Goal: Task Accomplishment & Management: Manage account settings

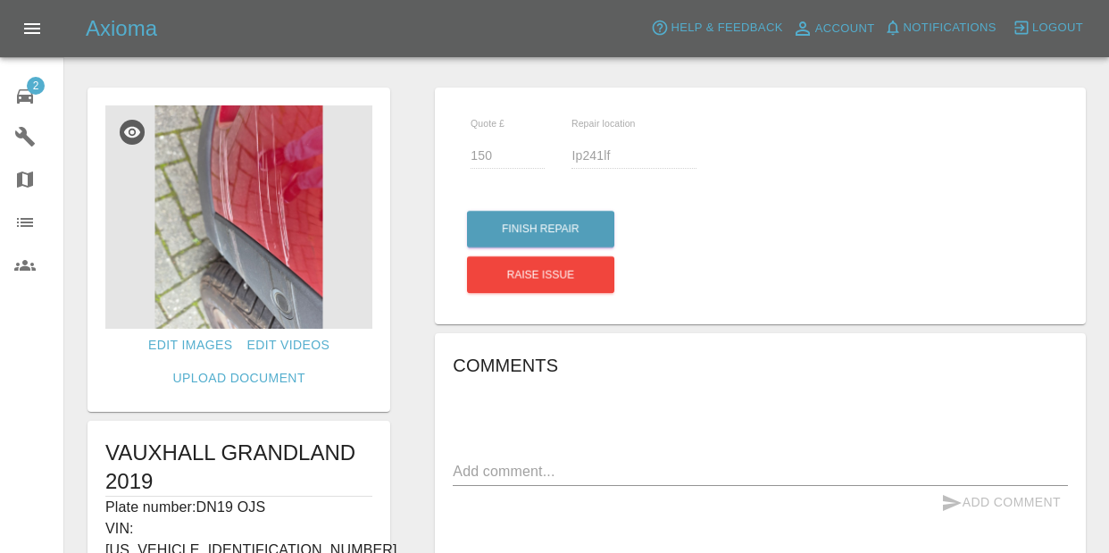
scroll to position [485, 0]
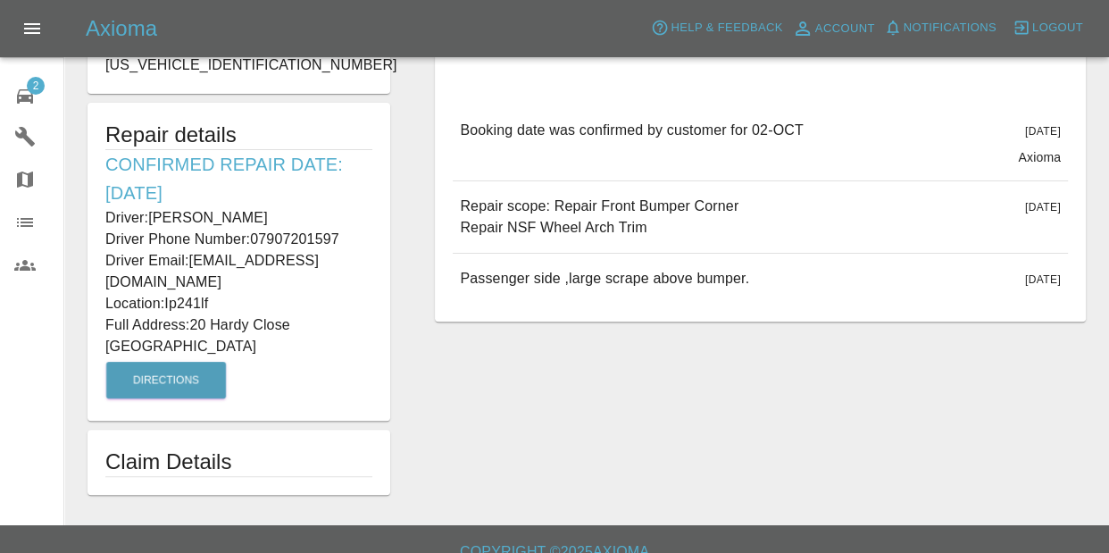
click at [941, 13] on div "Axioma Help & Feedback Account Notifications 0 Logout" at bounding box center [554, 28] width 1109 height 57
click at [935, 22] on span "Notifications" at bounding box center [950, 28] width 93 height 21
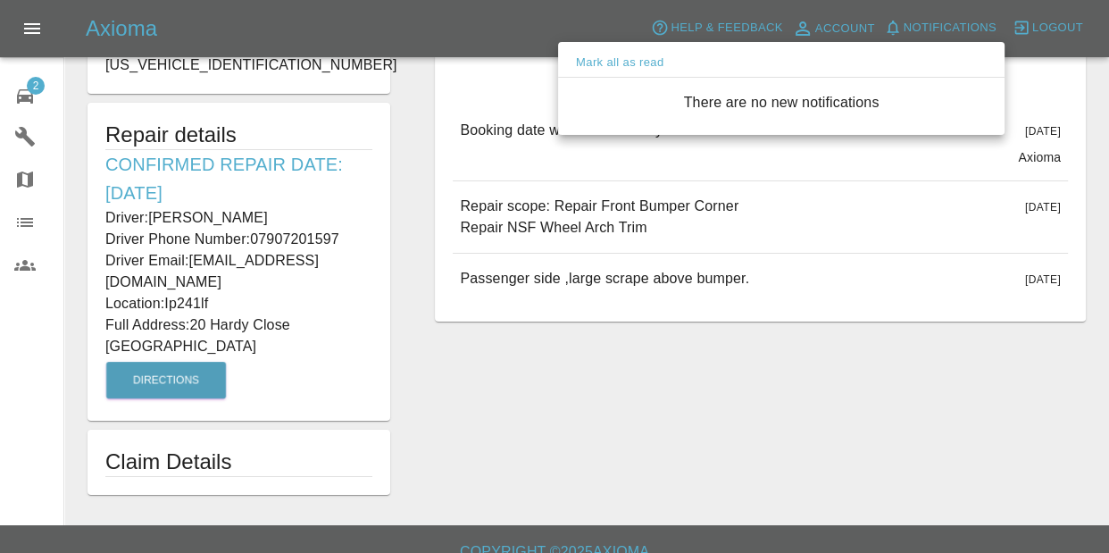
drag, startPoint x: 46, startPoint y: 100, endPoint x: 29, endPoint y: 92, distance: 18.8
click at [46, 99] on div at bounding box center [554, 276] width 1109 height 553
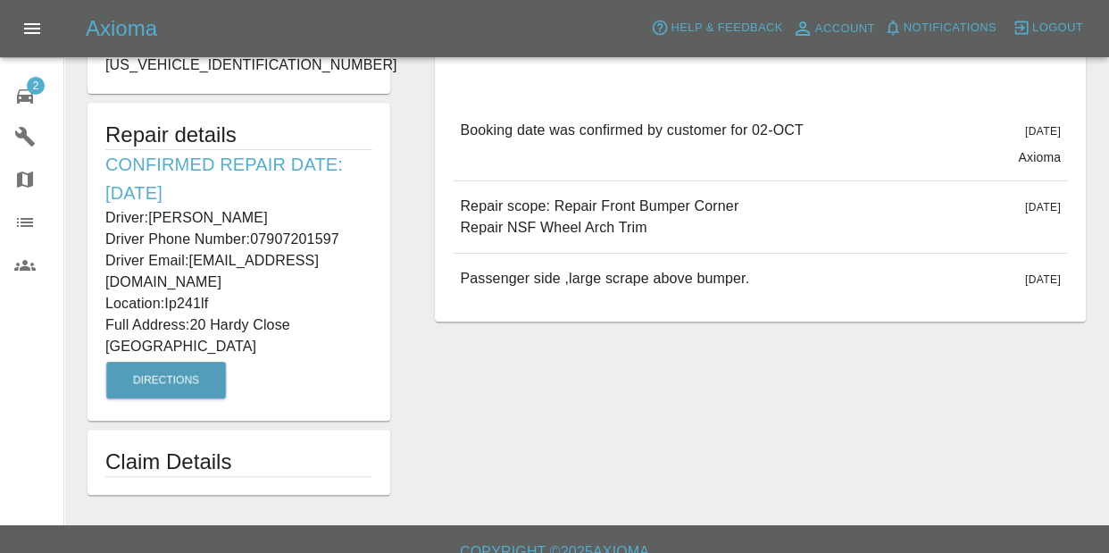
click at [29, 92] on div "Mark all as read There are no new notifications" at bounding box center [554, 276] width 1109 height 553
click at [29, 89] on span "2" at bounding box center [36, 86] width 18 height 18
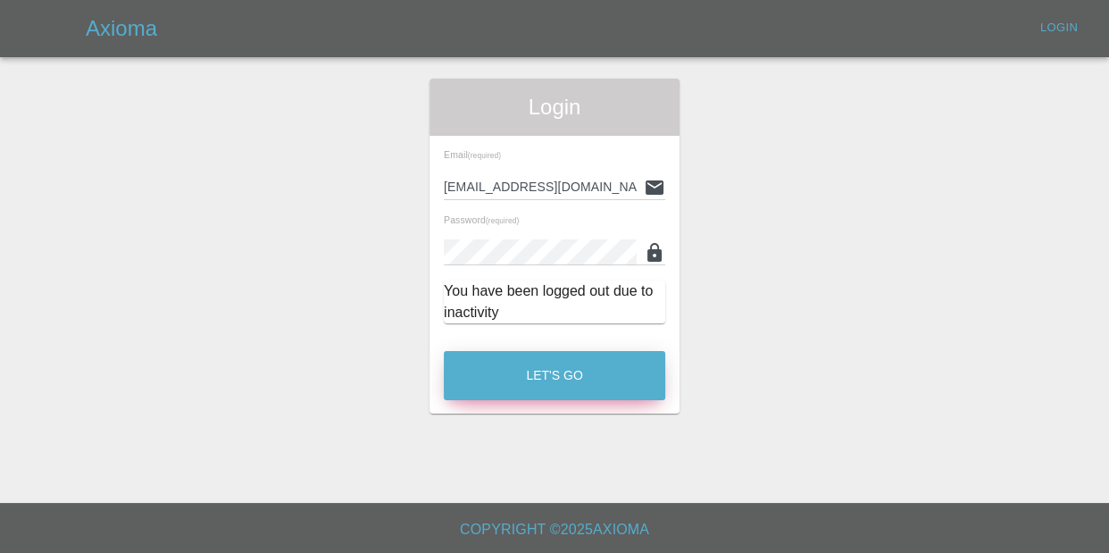
click at [514, 355] on button "Let's Go" at bounding box center [554, 375] width 221 height 49
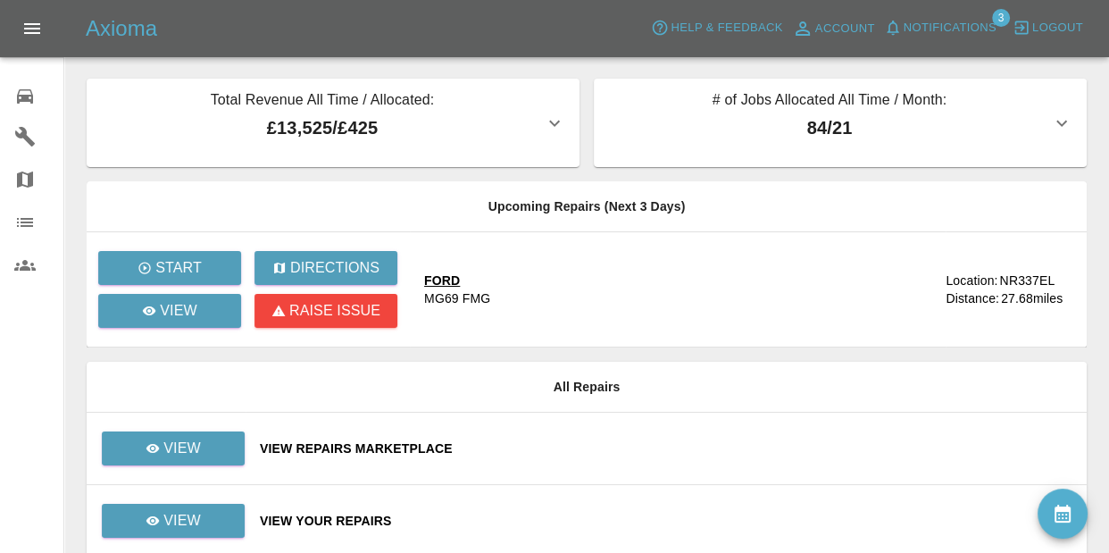
click at [939, 44] on div "Axioma Help & Feedback Account Notifications 3 Logout" at bounding box center [554, 28] width 1109 height 57
click at [944, 36] on span "Notifications" at bounding box center [950, 28] width 93 height 21
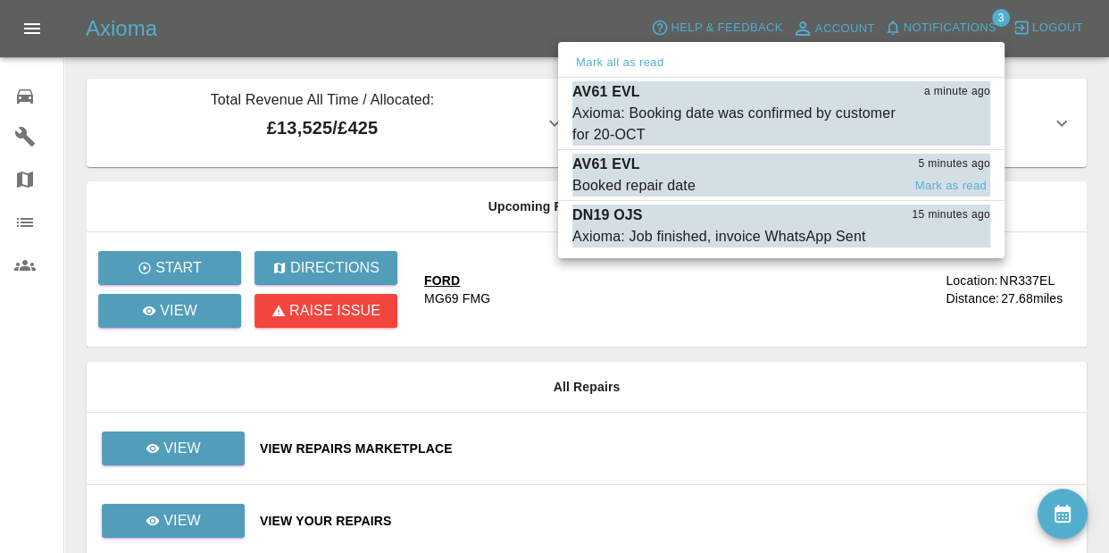
click at [817, 188] on span "Booked repair date" at bounding box center [736, 185] width 329 height 21
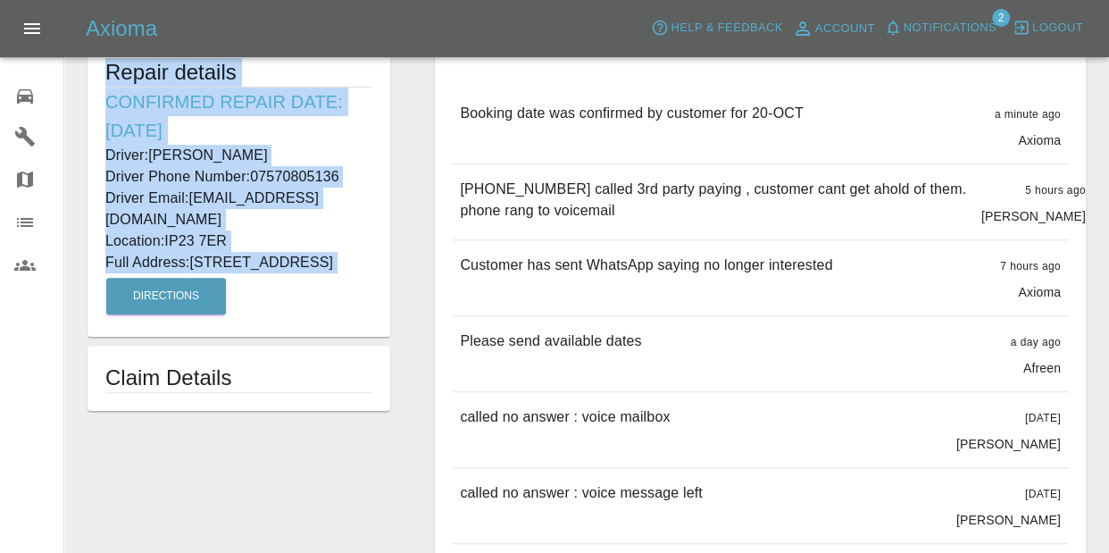
scroll to position [719, 0]
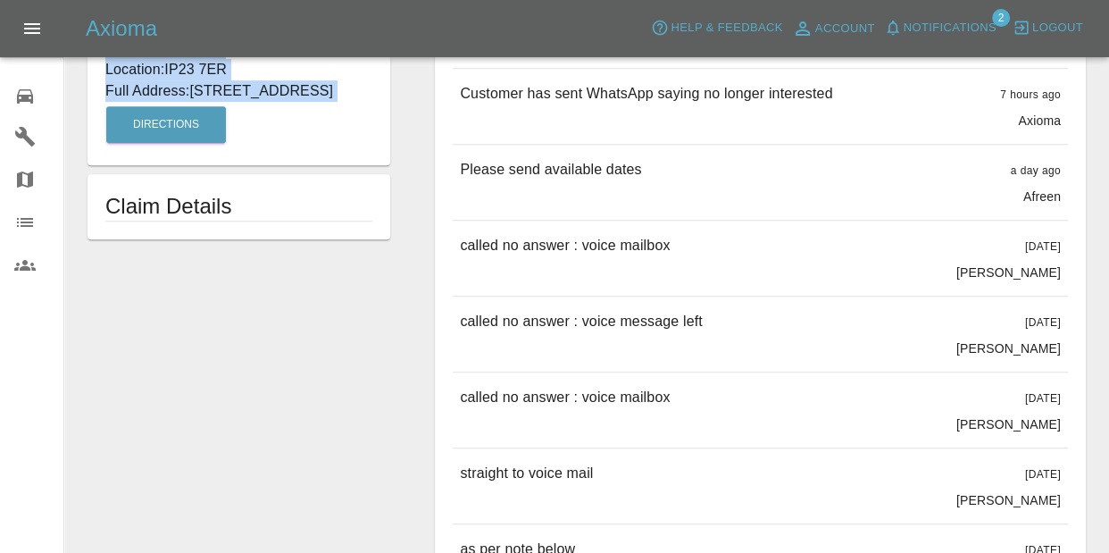
drag, startPoint x: 108, startPoint y: 307, endPoint x: 263, endPoint y: 121, distance: 242.2
copy form "MINI [PERSON_NAME] SOHO CLUBMAN D 2011 Plate number: AV61 EVL VIN: [US_VEHICLE_…"
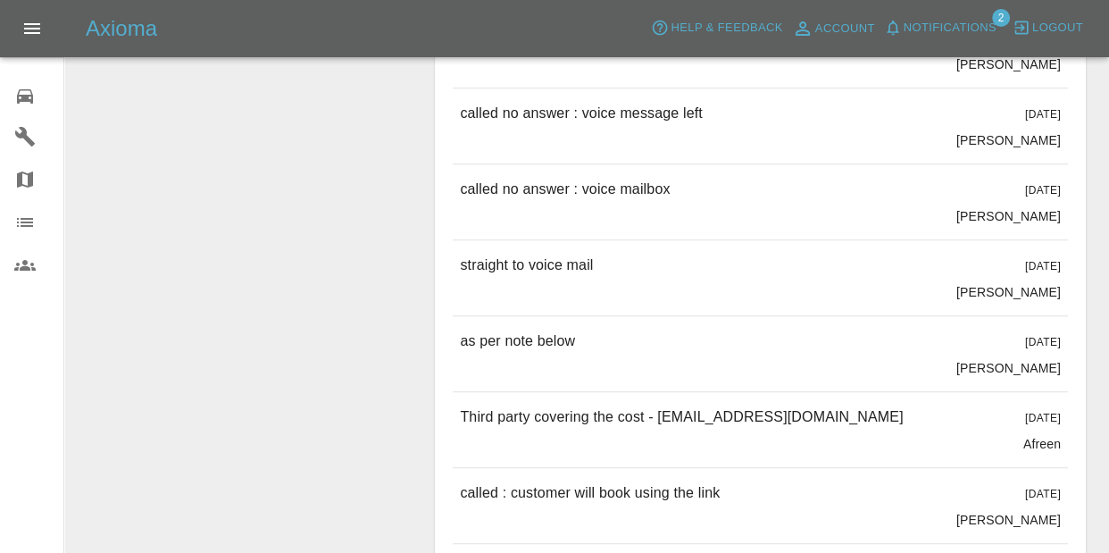
scroll to position [1209, 0]
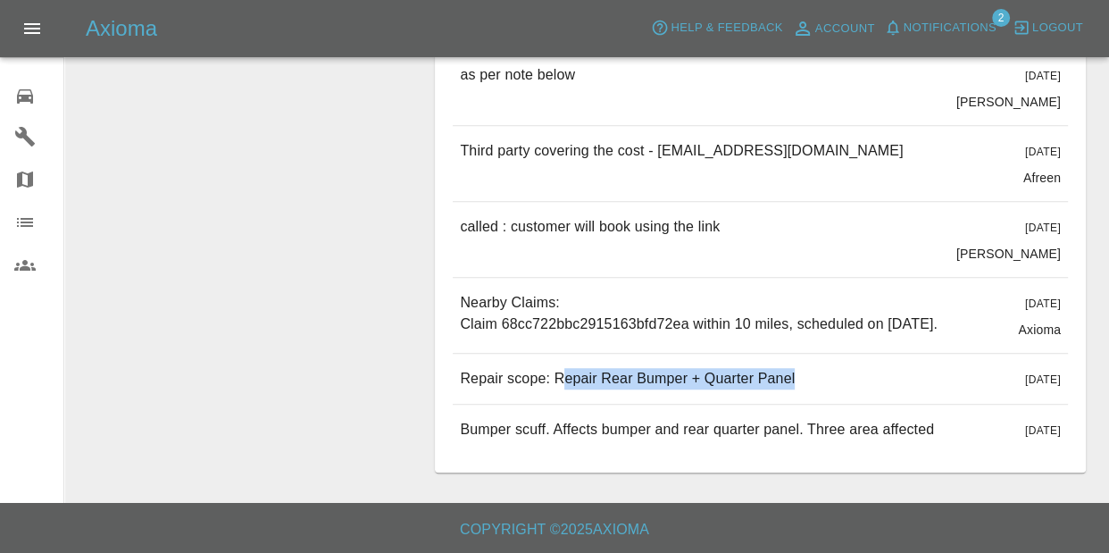
drag, startPoint x: 558, startPoint y: 384, endPoint x: 874, endPoint y: 367, distance: 316.6
click at [874, 367] on div "Repair scope: Repair Rear Bumper + Quarter Panel [DATE]" at bounding box center [760, 379] width 615 height 50
click at [855, 390] on div "Repair scope: Repair Rear Bumper + Quarter Panel [DATE]" at bounding box center [760, 379] width 615 height 50
drag, startPoint x: 554, startPoint y: 379, endPoint x: 780, endPoint y: 375, distance: 226.0
click at [780, 375] on p "Repair scope: Repair Rear Bumper + Quarter Panel" at bounding box center [627, 378] width 335 height 21
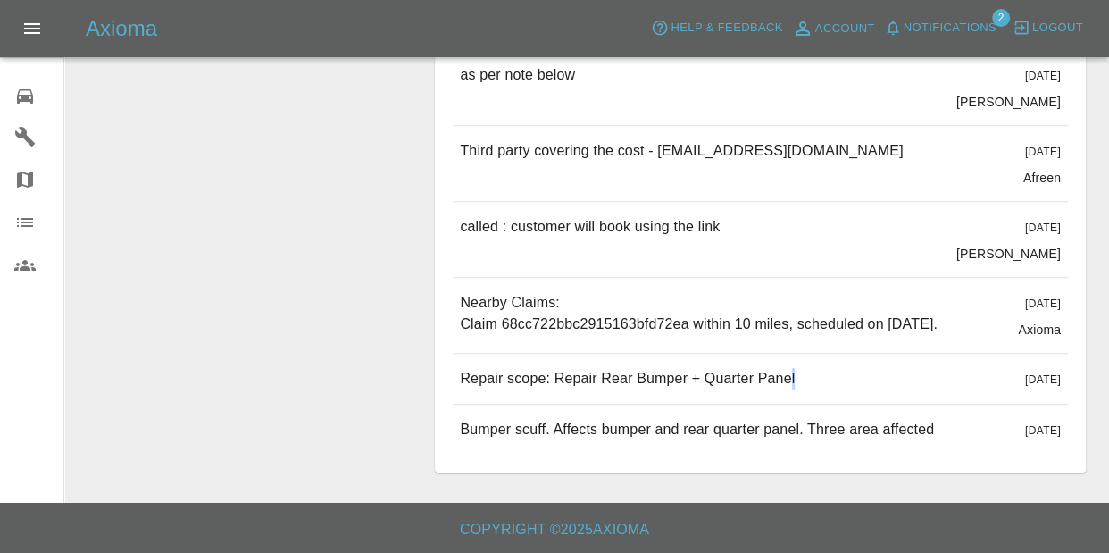
click at [794, 375] on div "Repair scope: Repair Rear Bumper + Quarter Panel [DATE]" at bounding box center [760, 379] width 615 height 50
click at [789, 377] on div "Repair scope: Repair Rear Bumper + Quarter Panel [DATE]" at bounding box center [760, 379] width 615 height 50
click at [785, 379] on p "Repair scope: Repair Rear Bumper + Quarter Panel" at bounding box center [627, 378] width 335 height 21
drag, startPoint x: 551, startPoint y: 381, endPoint x: 839, endPoint y: 373, distance: 287.7
click at [839, 373] on div "Repair scope: Repair Rear Bumper + Quarter Panel [DATE]" at bounding box center [760, 379] width 615 height 50
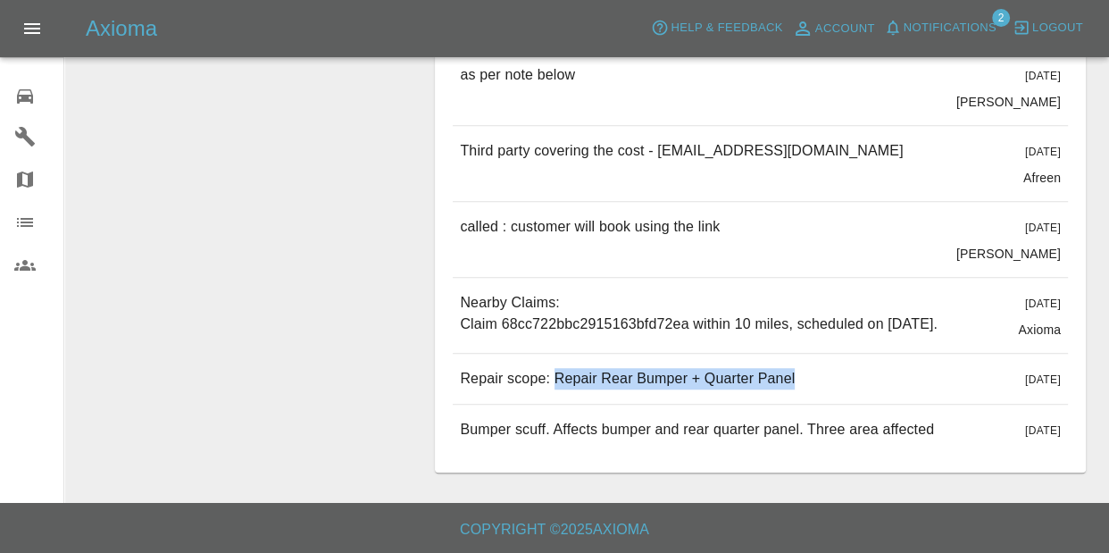
copy p "Repair Rear Bumper + Quarter Panel"
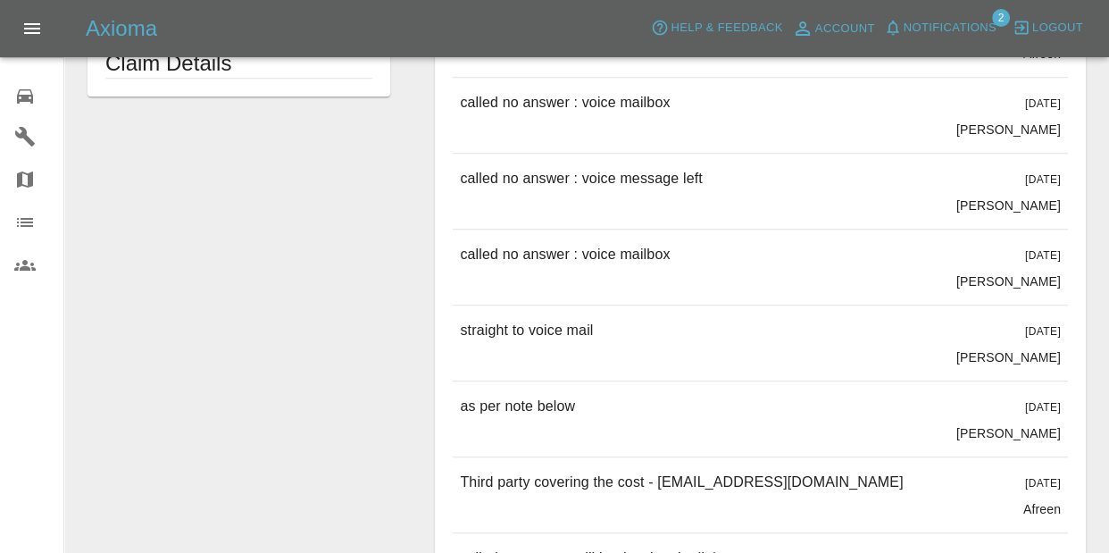
scroll to position [338, 0]
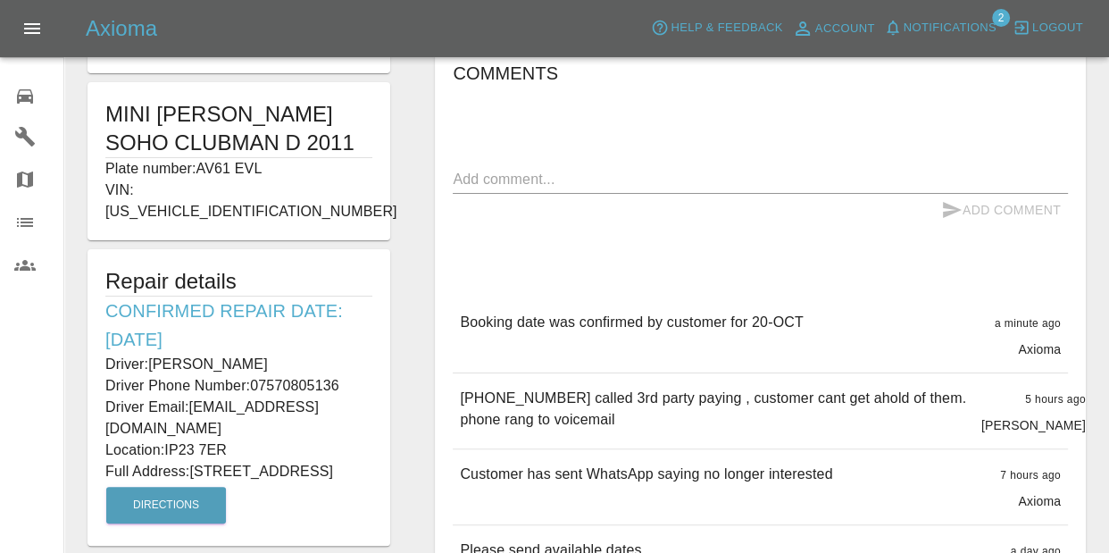
click at [993, 24] on span "Notifications" at bounding box center [950, 28] width 93 height 21
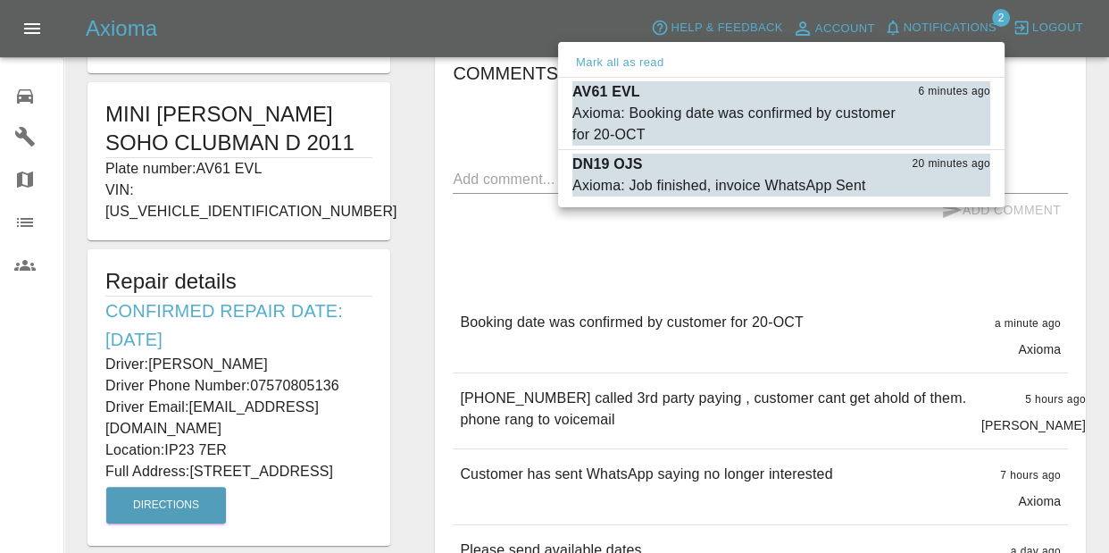
click at [26, 104] on div at bounding box center [554, 276] width 1109 height 553
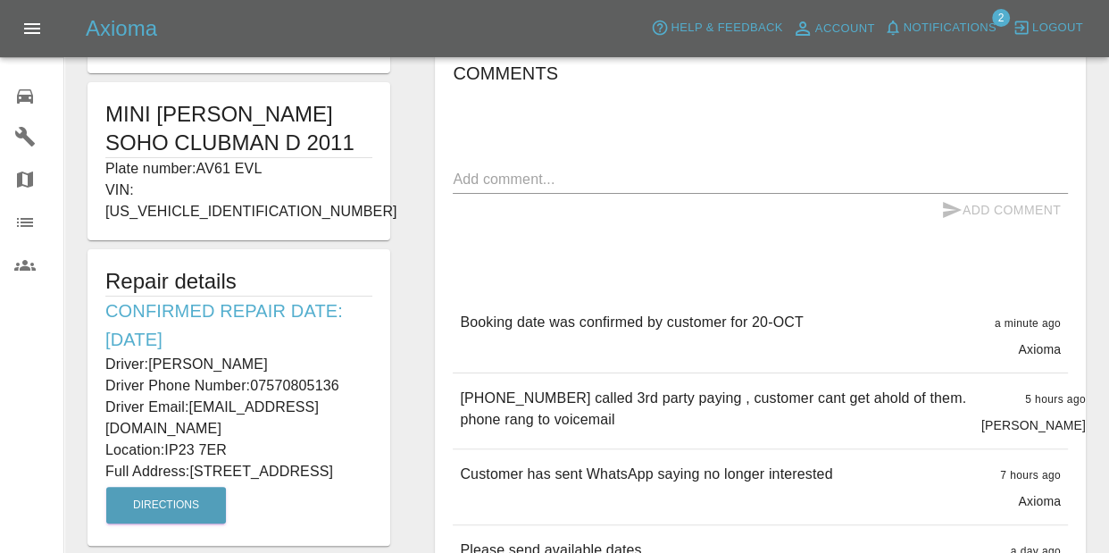
click at [30, 96] on icon at bounding box center [24, 96] width 21 height 21
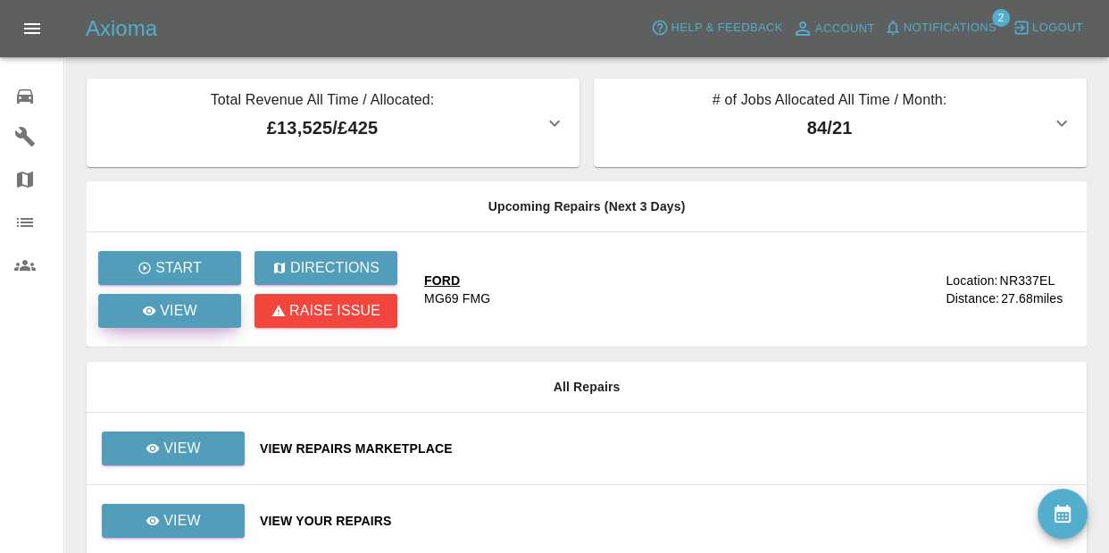
click at [196, 304] on link "View" at bounding box center [169, 311] width 143 height 34
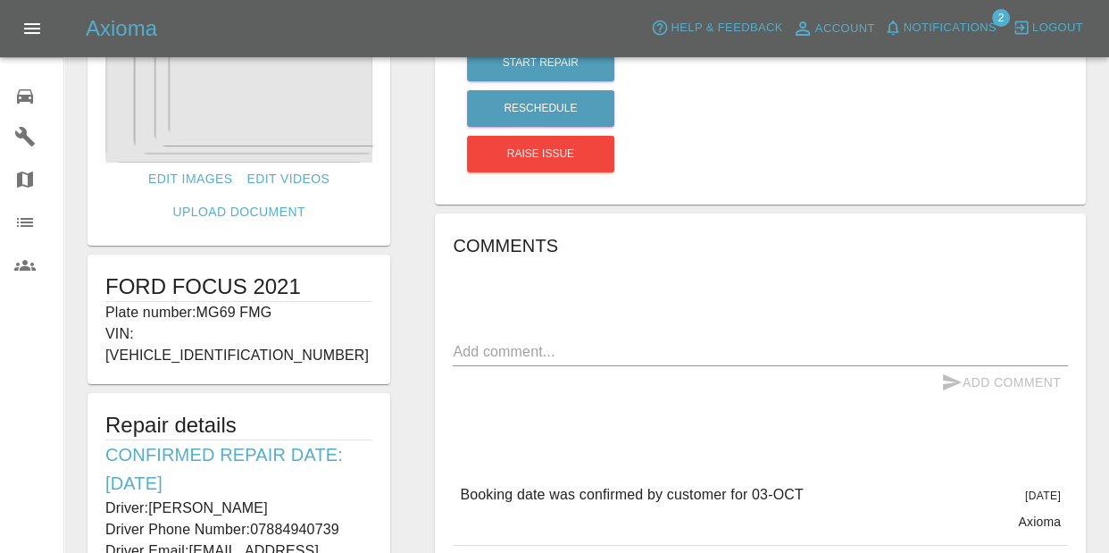
scroll to position [162, 0]
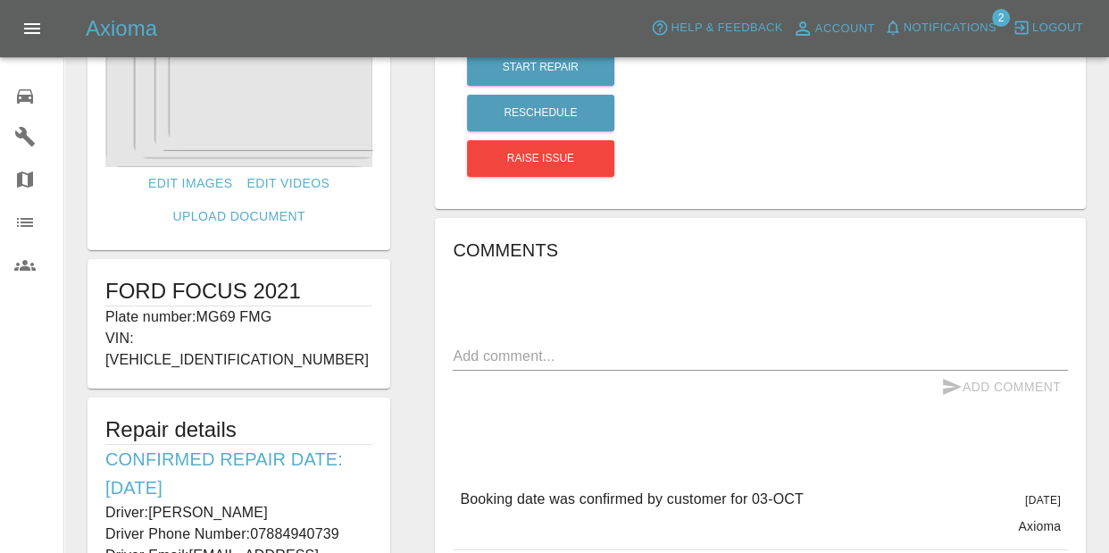
click at [9, 100] on link "0 Repair home" at bounding box center [31, 93] width 63 height 43
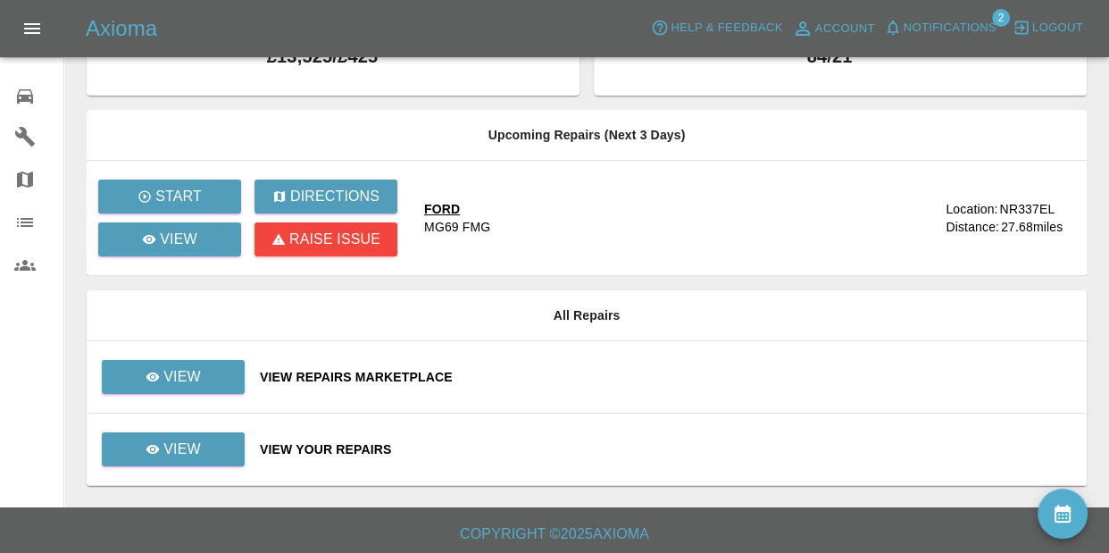
scroll to position [68, 0]
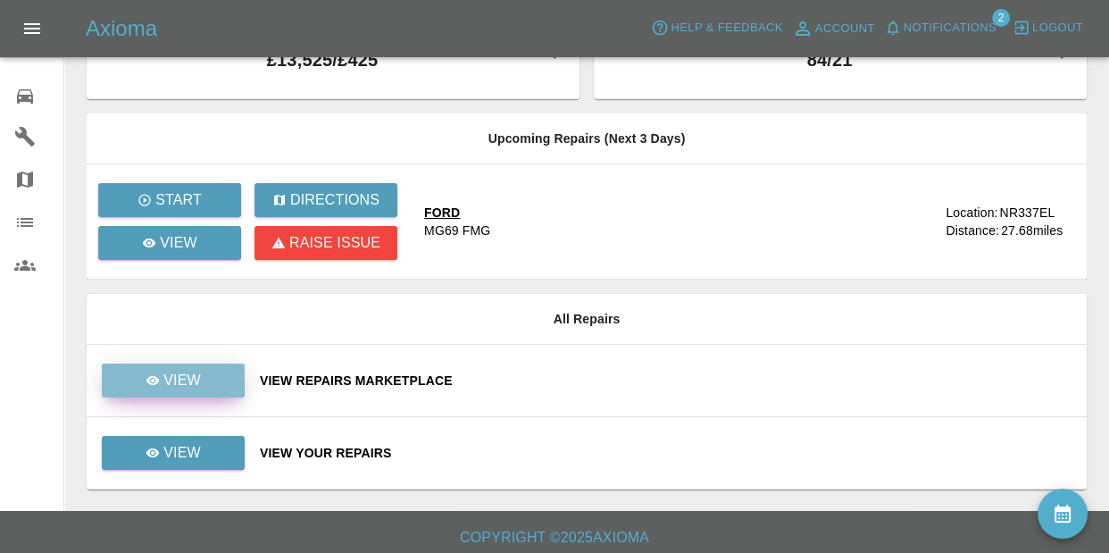
click at [141, 386] on link "View" at bounding box center [173, 380] width 143 height 34
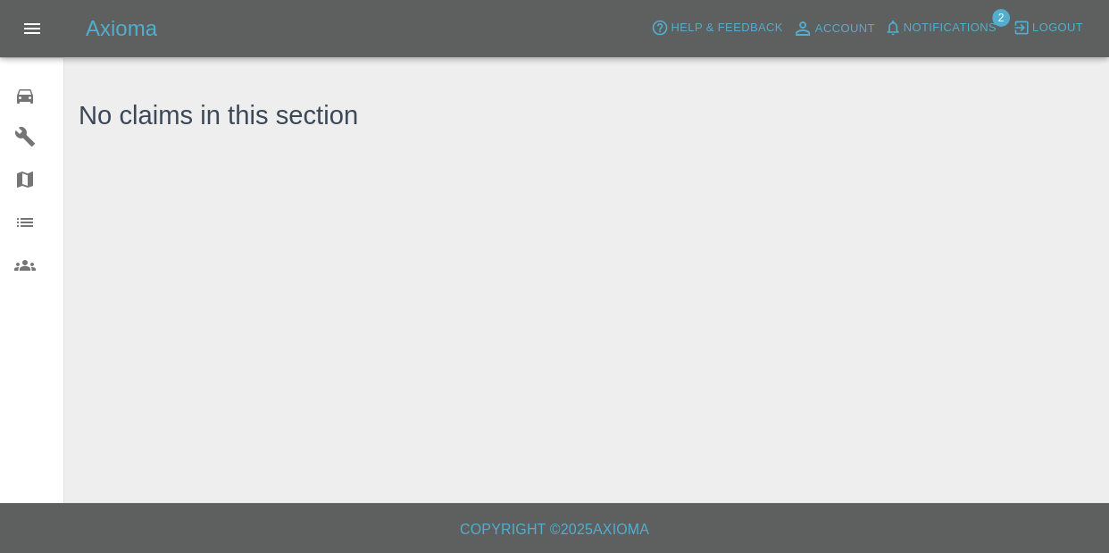
click at [23, 83] on div "0" at bounding box center [39, 94] width 50 height 26
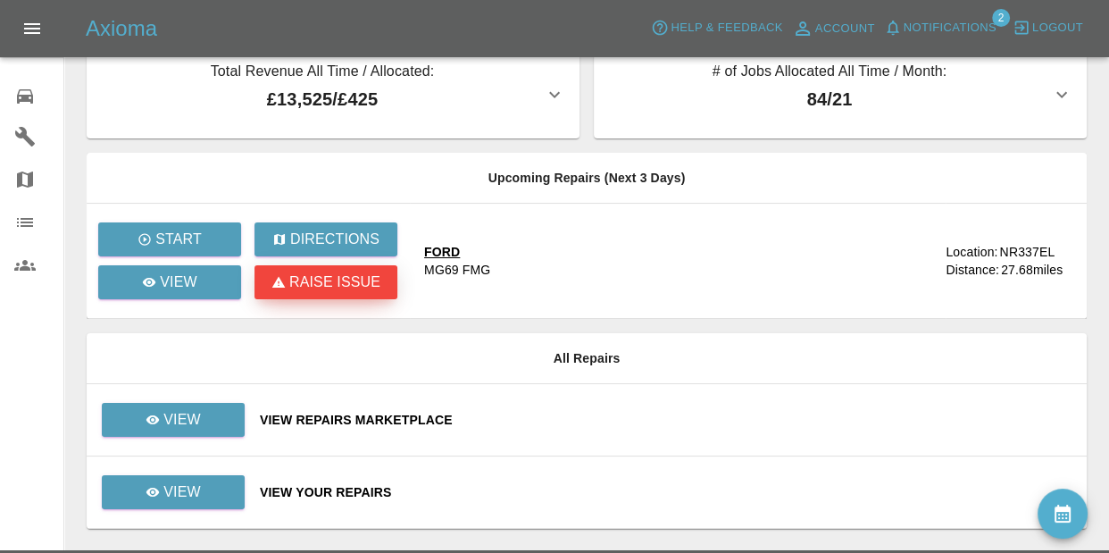
scroll to position [75, 0]
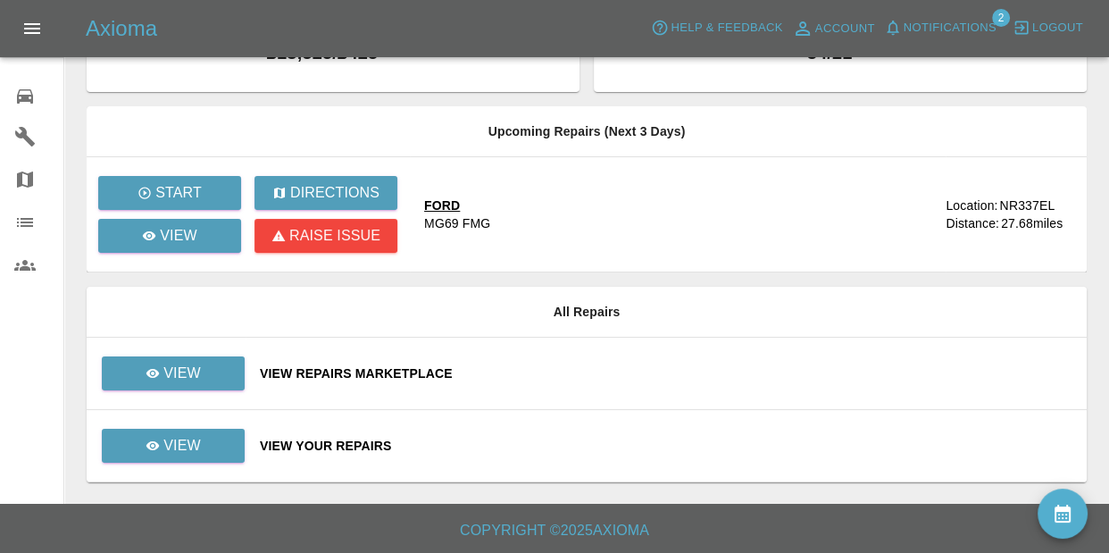
click at [147, 478] on td "View" at bounding box center [166, 446] width 159 height 72
click at [156, 455] on div "View" at bounding box center [173, 445] width 55 height 21
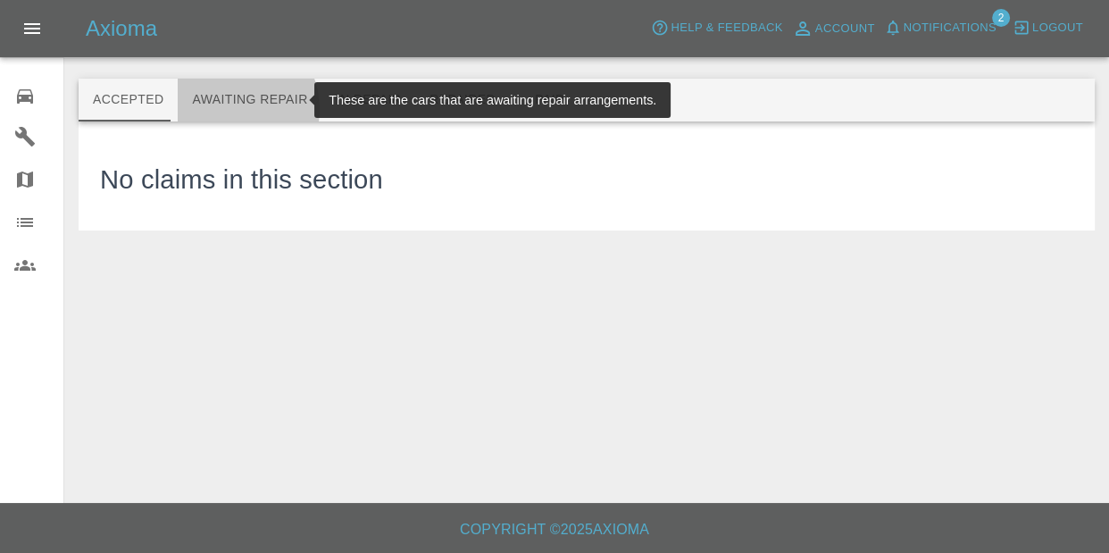
click at [222, 109] on button "Awaiting Repair" at bounding box center [250, 100] width 144 height 43
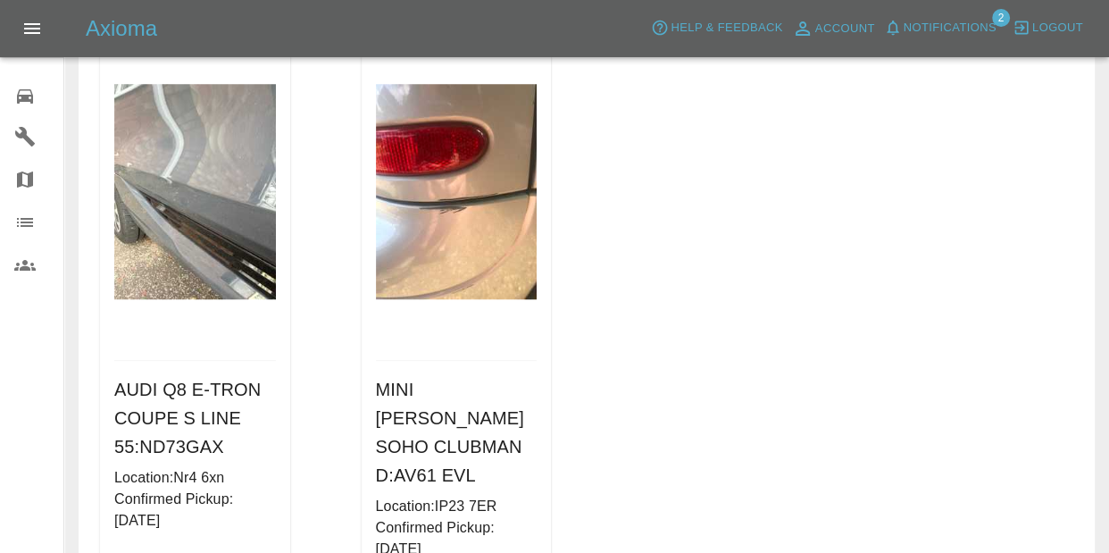
scroll to position [1400, 0]
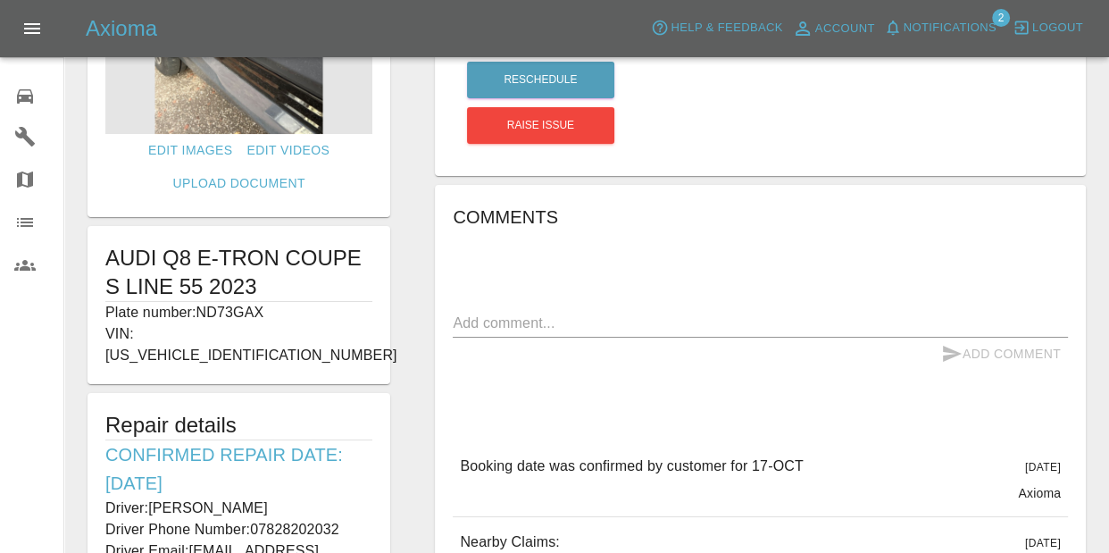
scroll to position [232, 0]
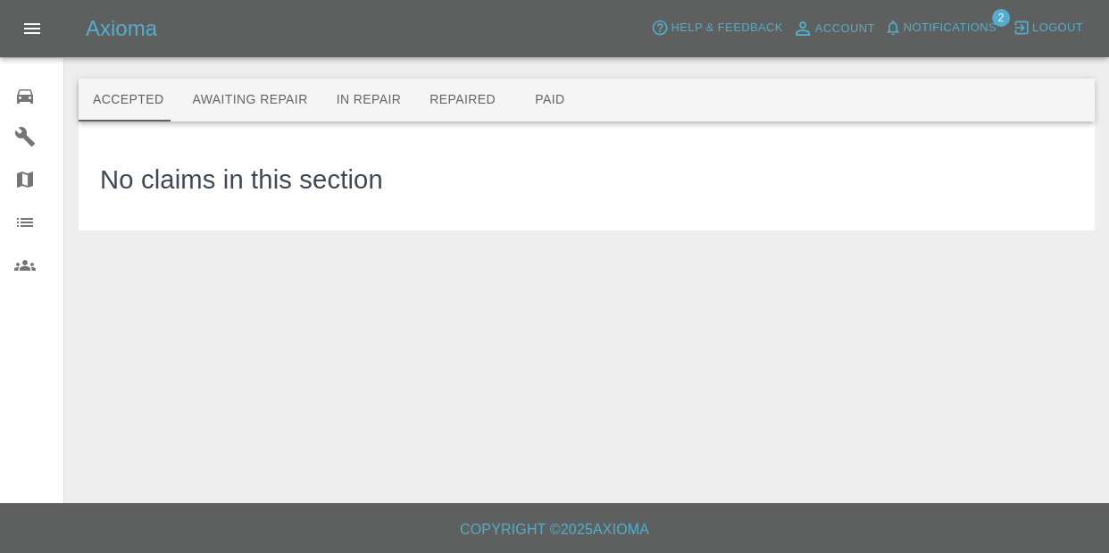
click at [197, 93] on button "Awaiting Repair" at bounding box center [250, 100] width 144 height 43
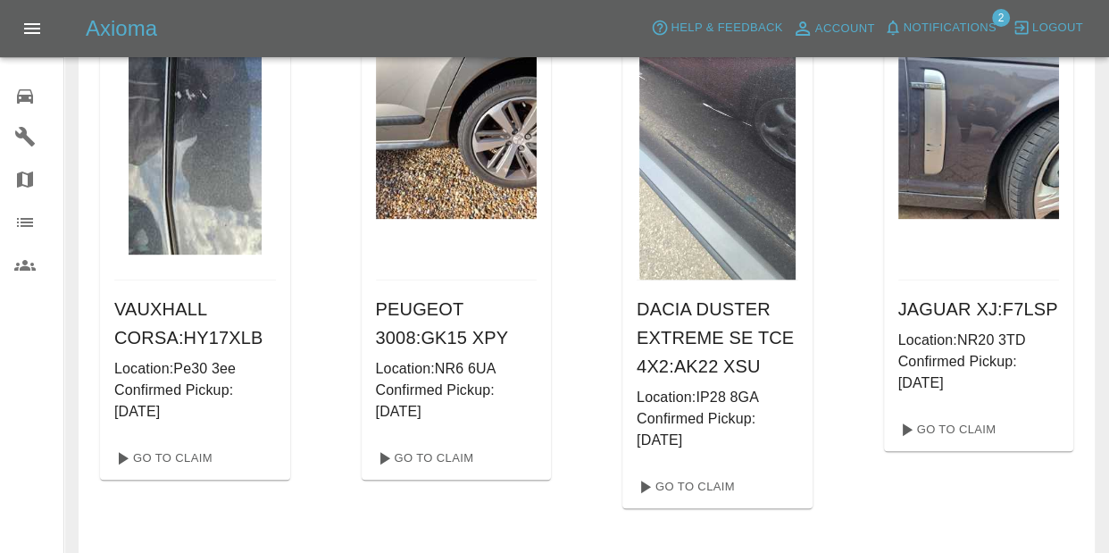
scroll to position [830, 0]
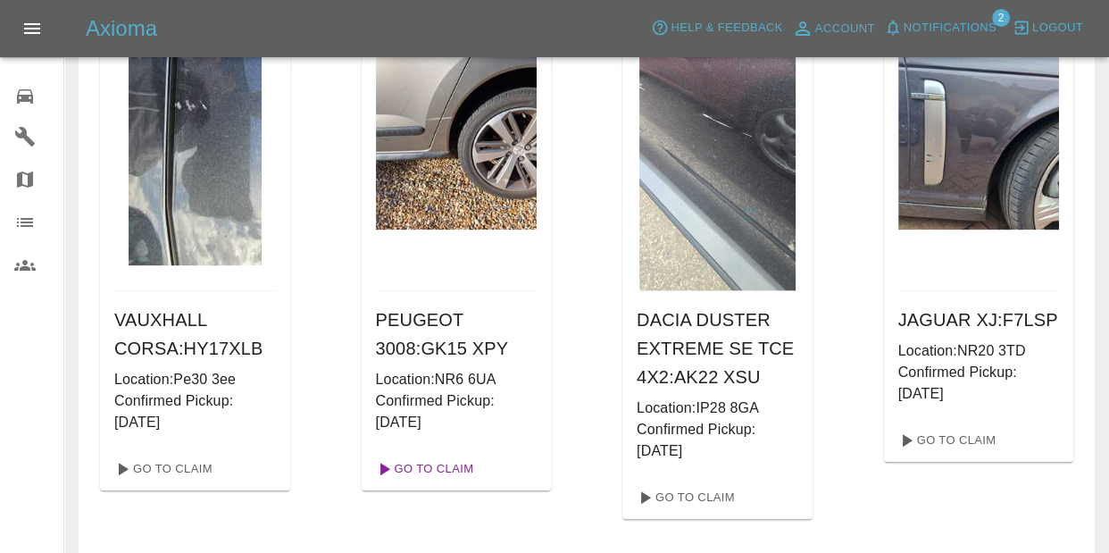
click at [417, 455] on link "Go To Claim" at bounding box center [424, 469] width 110 height 29
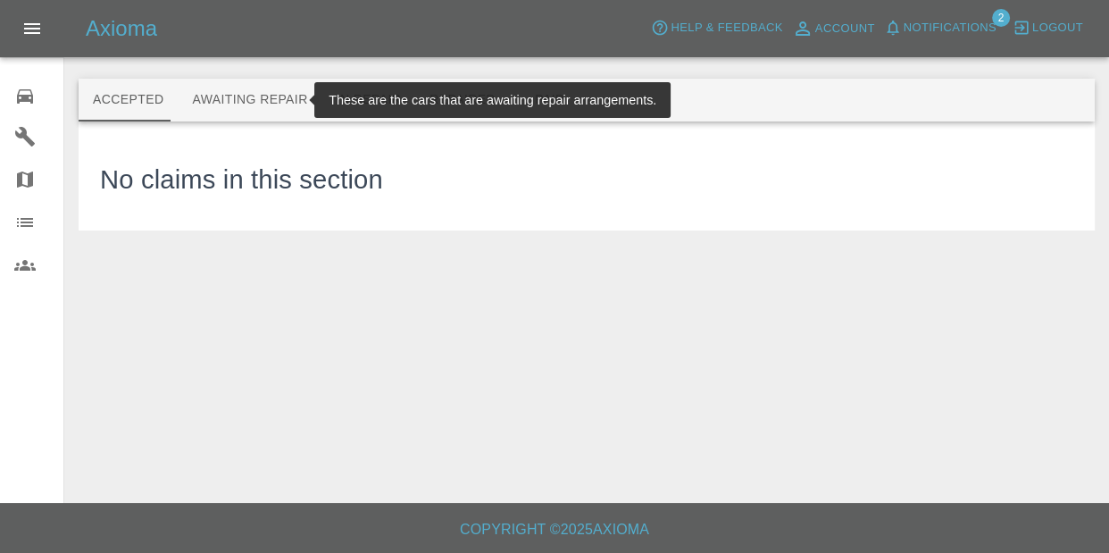
click at [271, 93] on button "Awaiting Repair" at bounding box center [250, 100] width 144 height 43
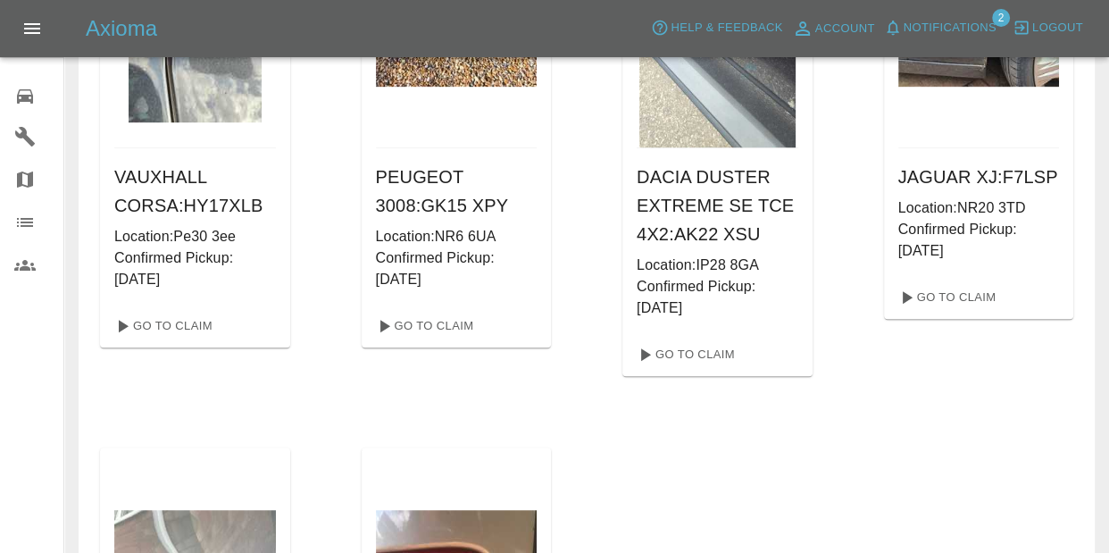
scroll to position [964, 0]
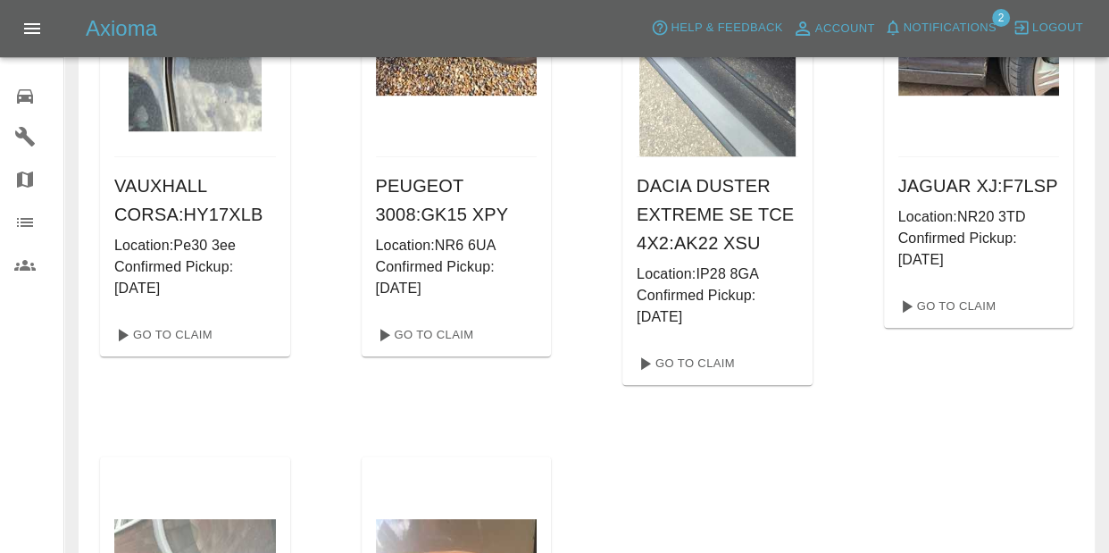
click at [672, 425] on div "FORD FOCUS : MG69 FMG Location: NR337EL Confirmed Pickup: [DATE] Go To Claim MA…" at bounding box center [586, 115] width 973 height 1873
click at [948, 21] on span "Notifications" at bounding box center [950, 28] width 93 height 21
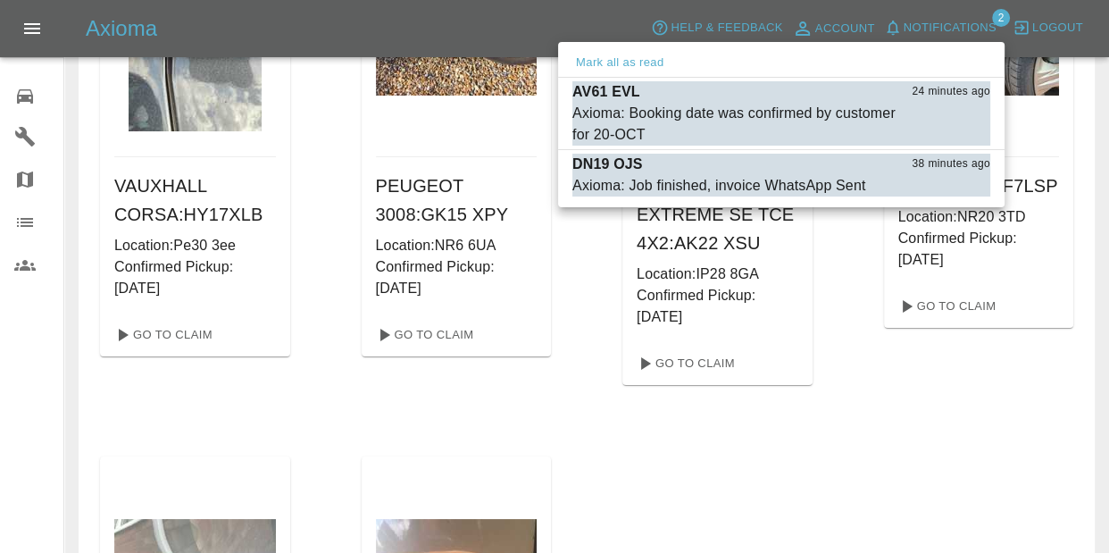
click at [548, 13] on div at bounding box center [554, 276] width 1109 height 553
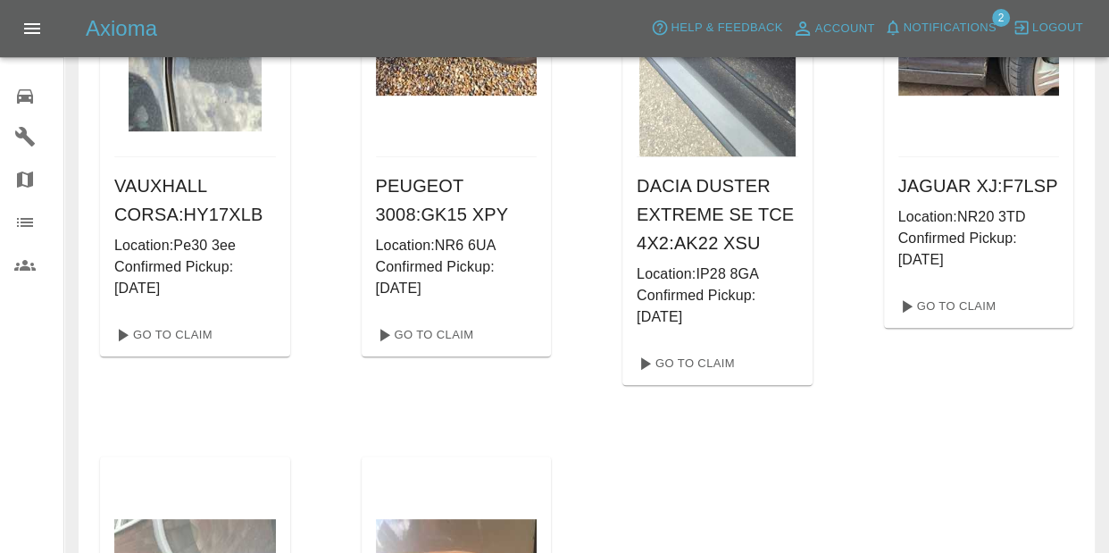
click at [15, 96] on icon at bounding box center [24, 96] width 21 height 21
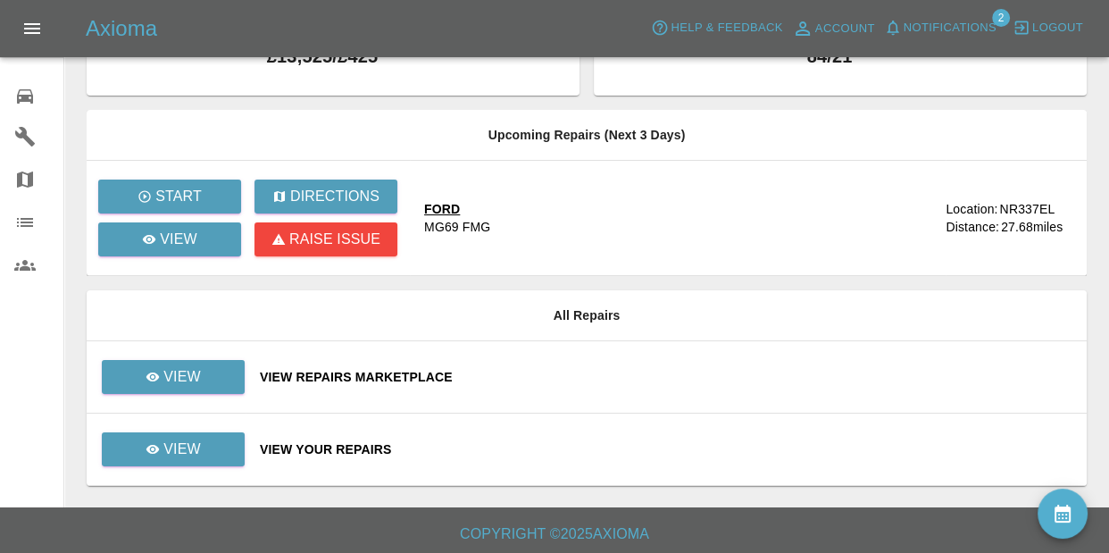
scroll to position [75, 0]
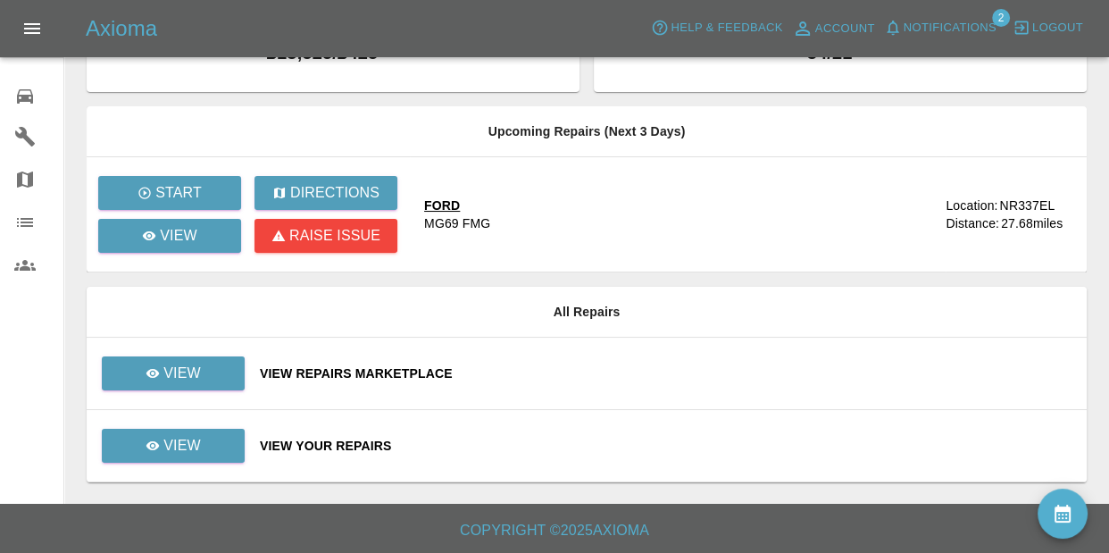
click at [322, 447] on div "View Your Repairs" at bounding box center [666, 446] width 813 height 18
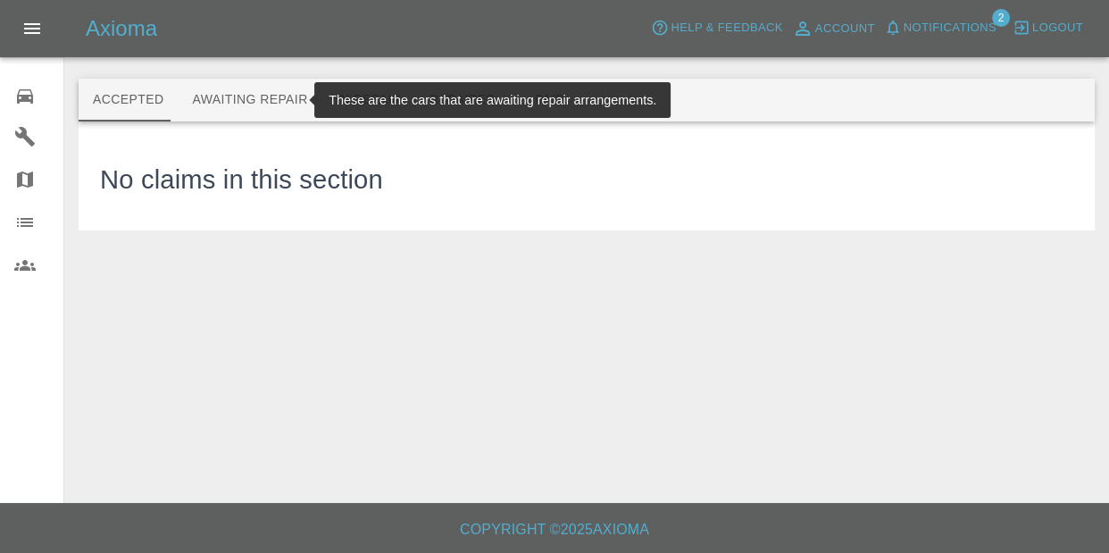
click at [228, 98] on button "Awaiting Repair" at bounding box center [250, 100] width 144 height 43
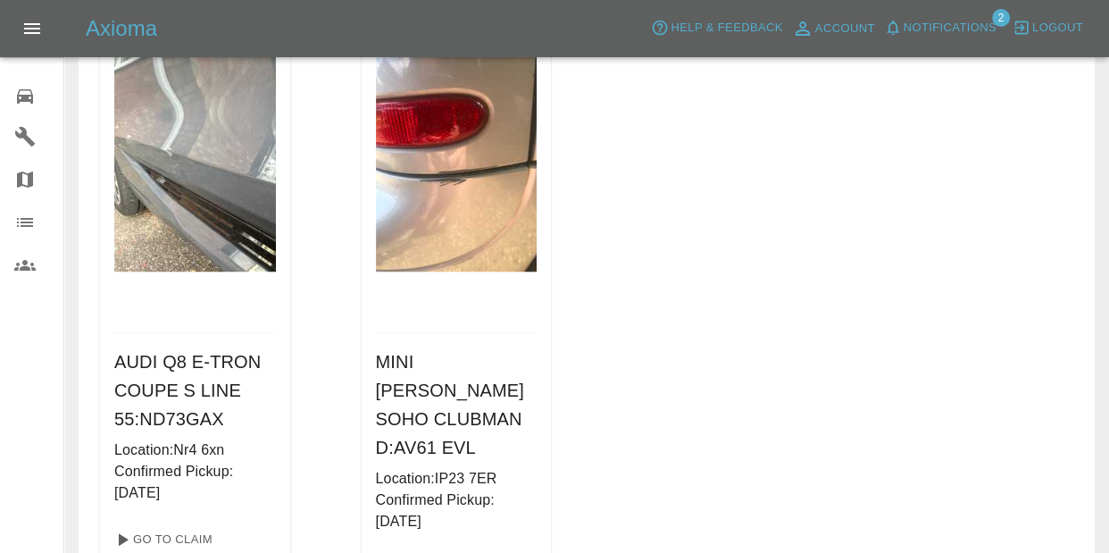
scroll to position [1425, 0]
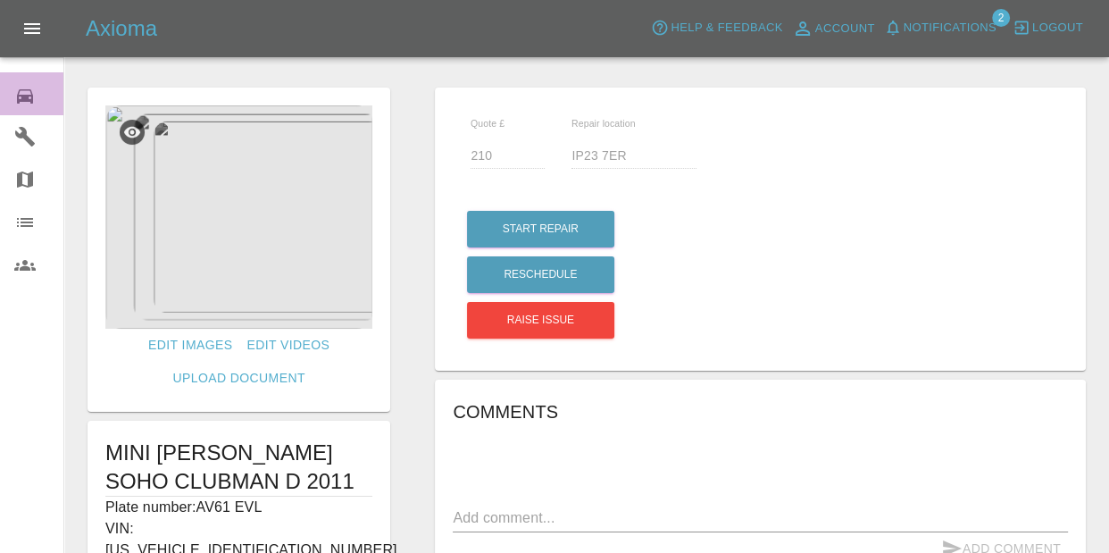
click at [40, 96] on div "0" at bounding box center [39, 94] width 50 height 26
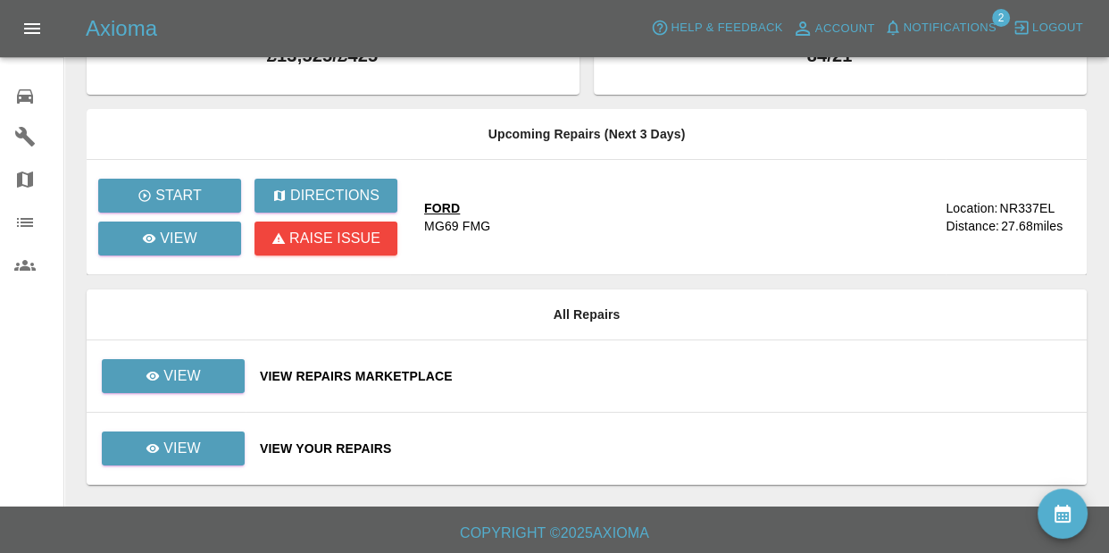
scroll to position [75, 0]
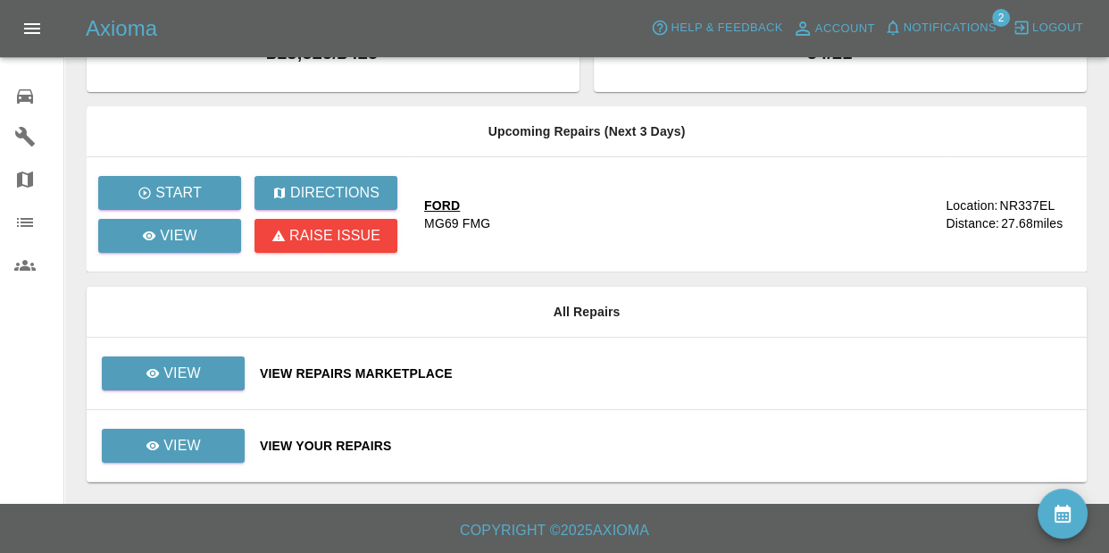
click at [345, 445] on div "View Your Repairs" at bounding box center [666, 446] width 813 height 18
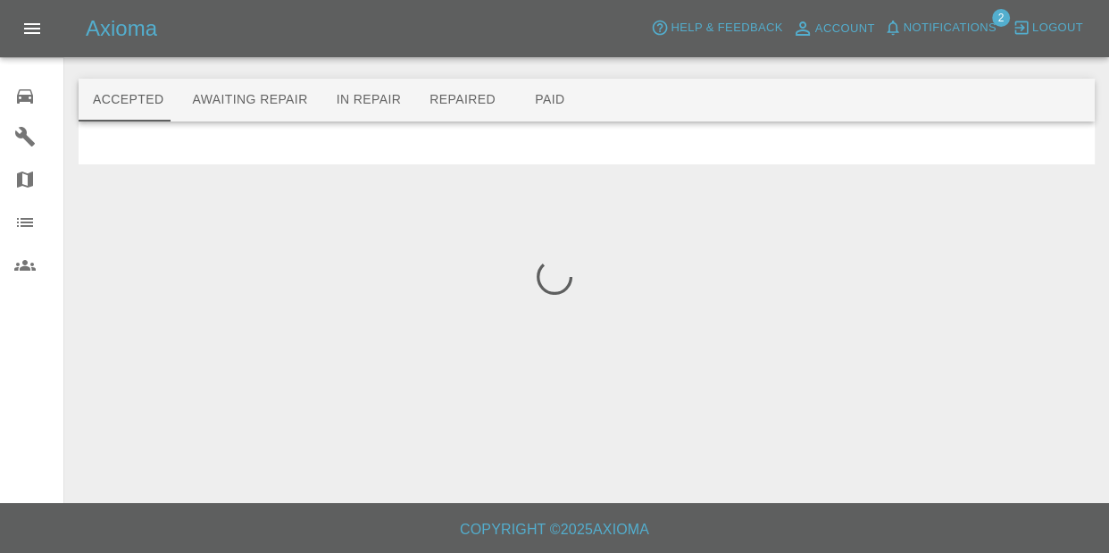
click at [240, 99] on div at bounding box center [554, 276] width 1109 height 553
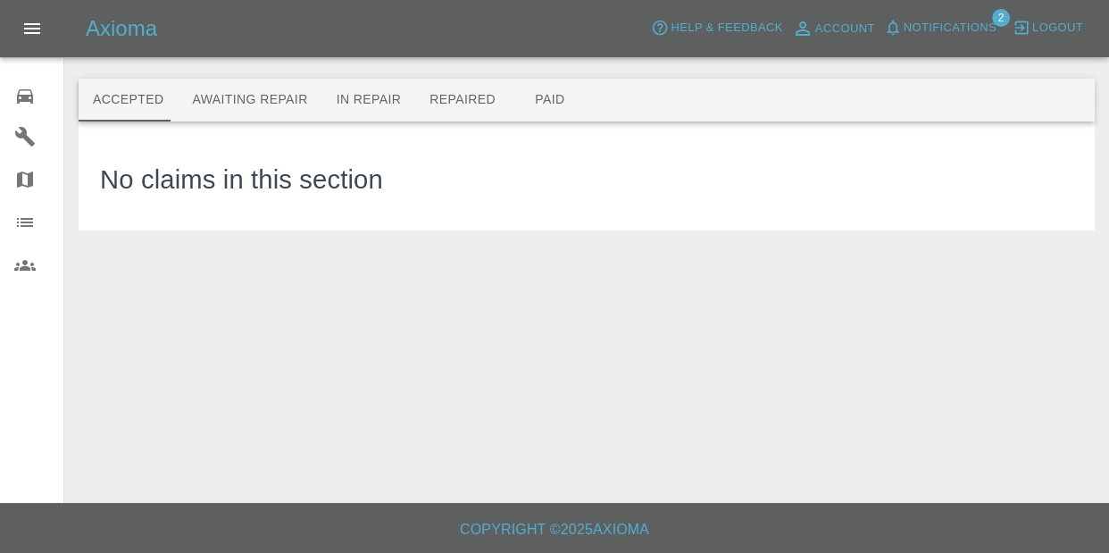
click at [247, 121] on button "Awaiting Repair" at bounding box center [250, 100] width 144 height 43
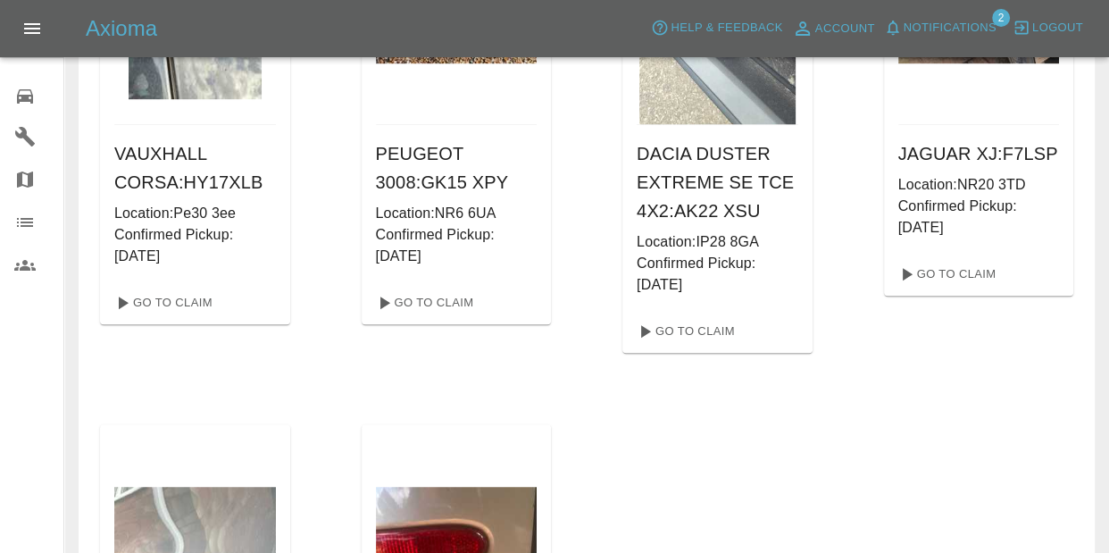
scroll to position [756, 0]
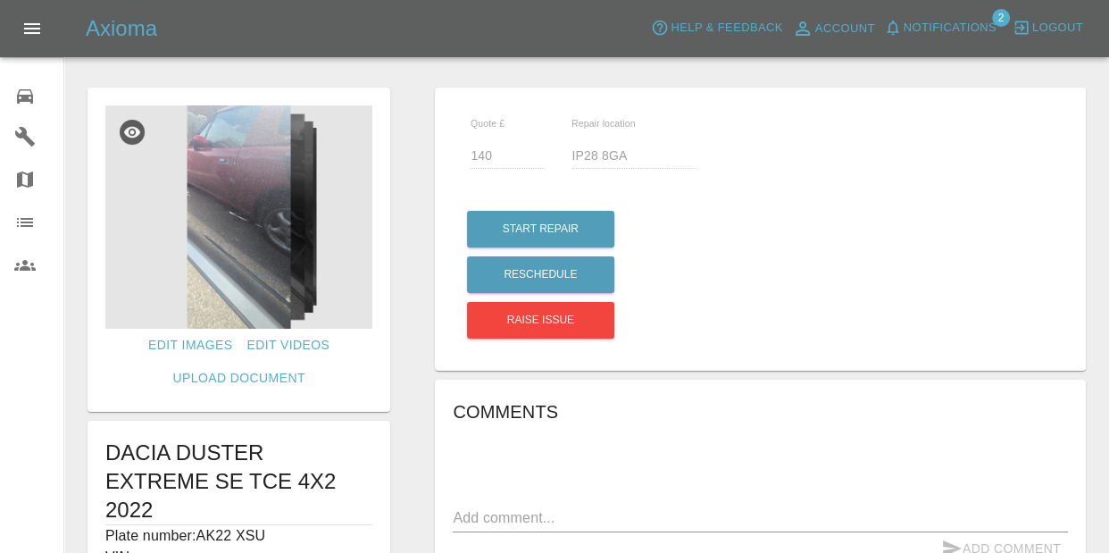
click at [255, 221] on img at bounding box center [238, 216] width 267 height 223
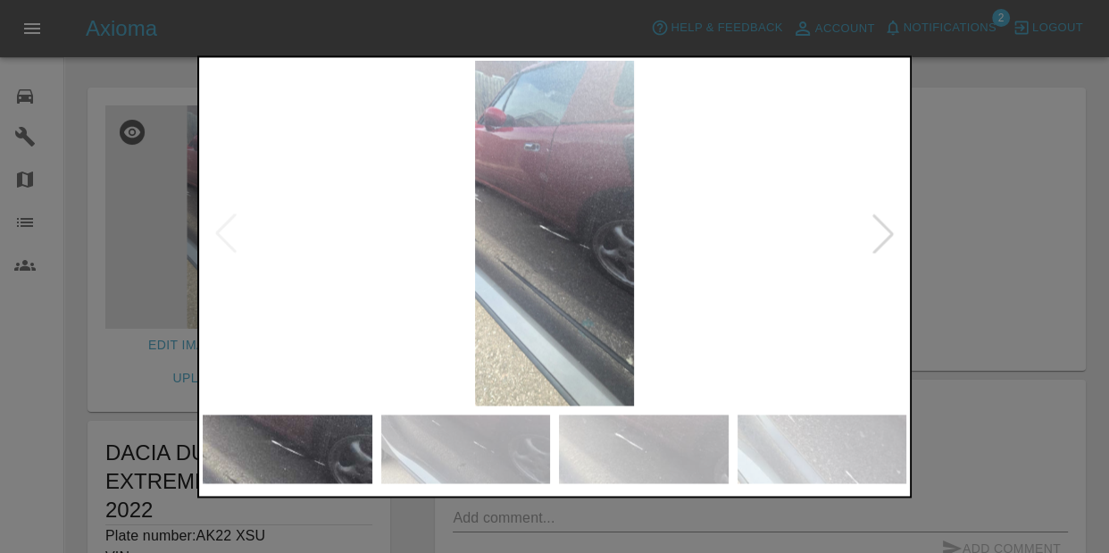
click at [897, 230] on div at bounding box center [883, 232] width 39 height 39
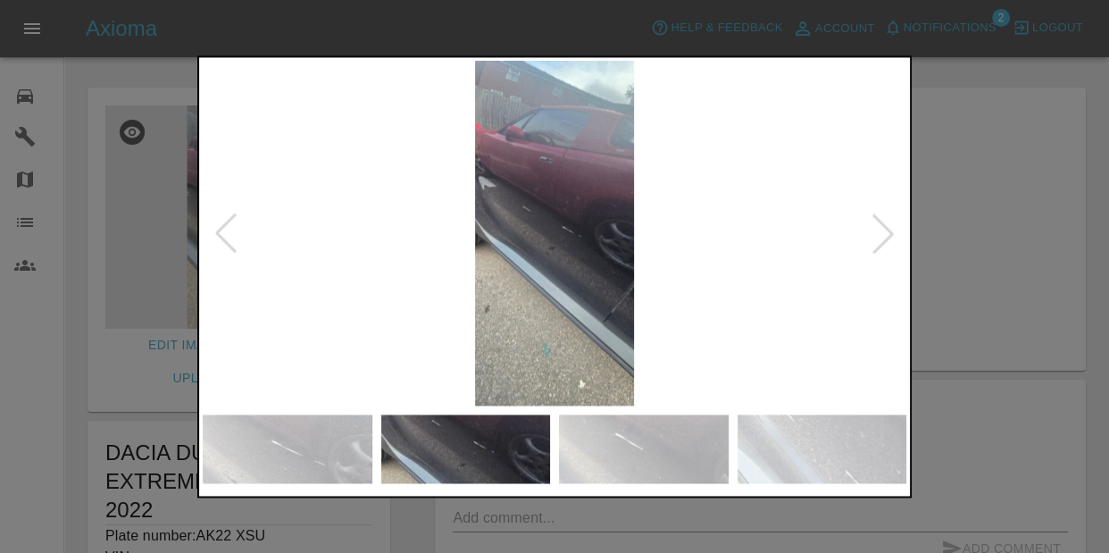
click at [897, 230] on div at bounding box center [883, 232] width 39 height 39
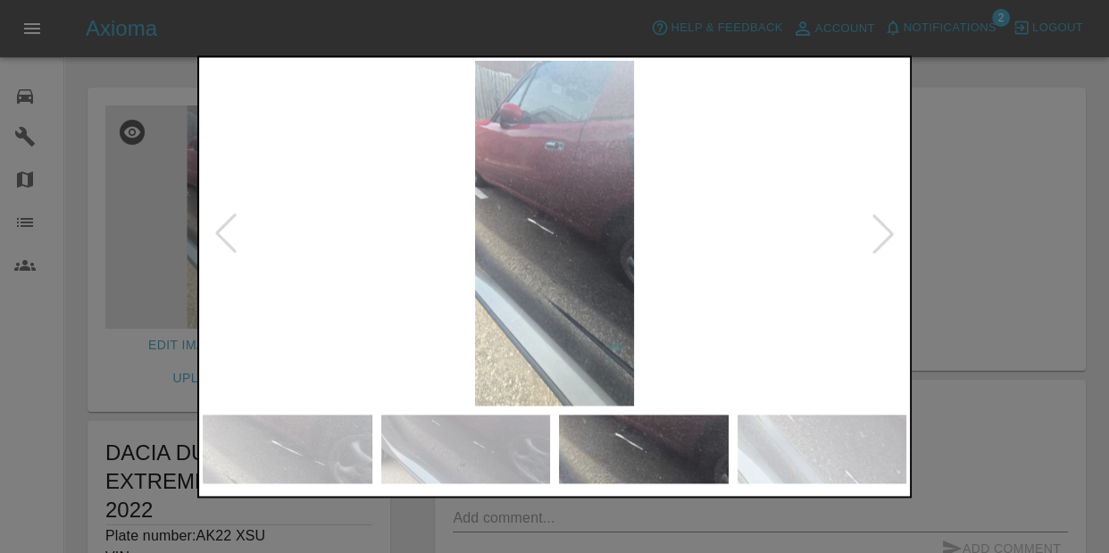
click at [897, 230] on div at bounding box center [883, 232] width 39 height 39
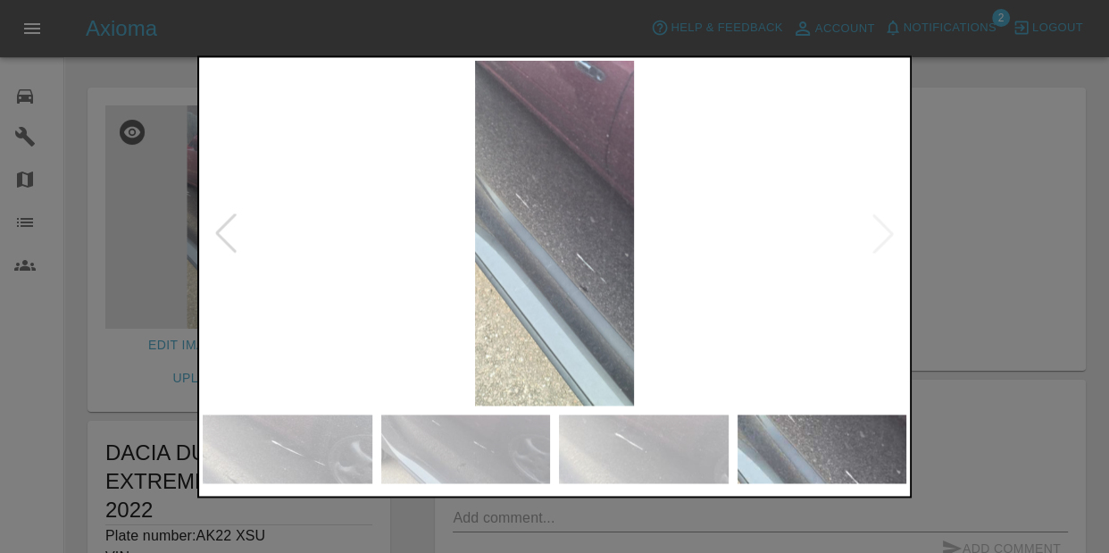
click at [897, 230] on img at bounding box center [555, 234] width 704 height 346
click at [649, 441] on img at bounding box center [644, 448] width 170 height 69
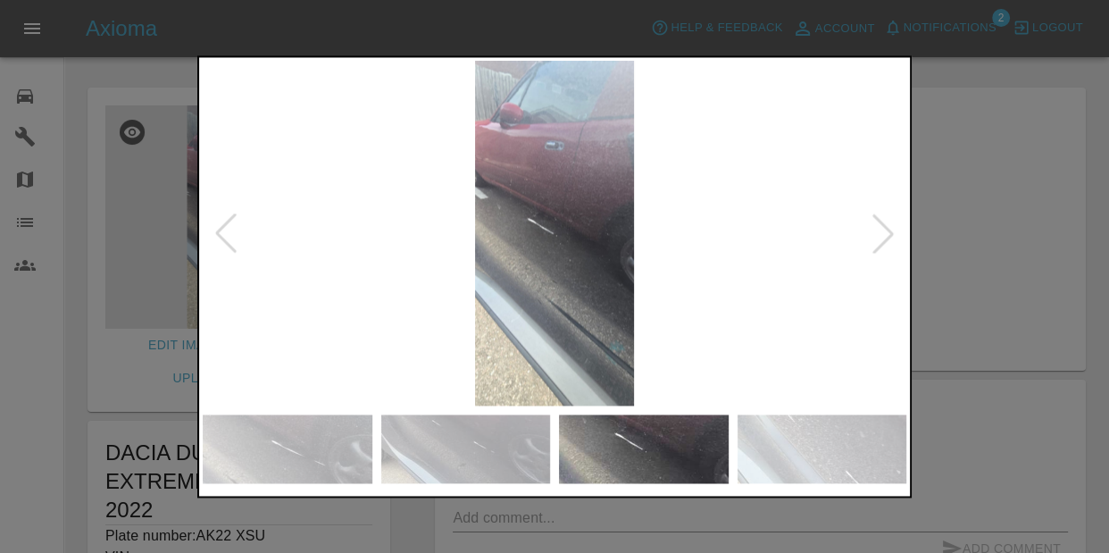
click at [483, 443] on img at bounding box center [466, 448] width 170 height 69
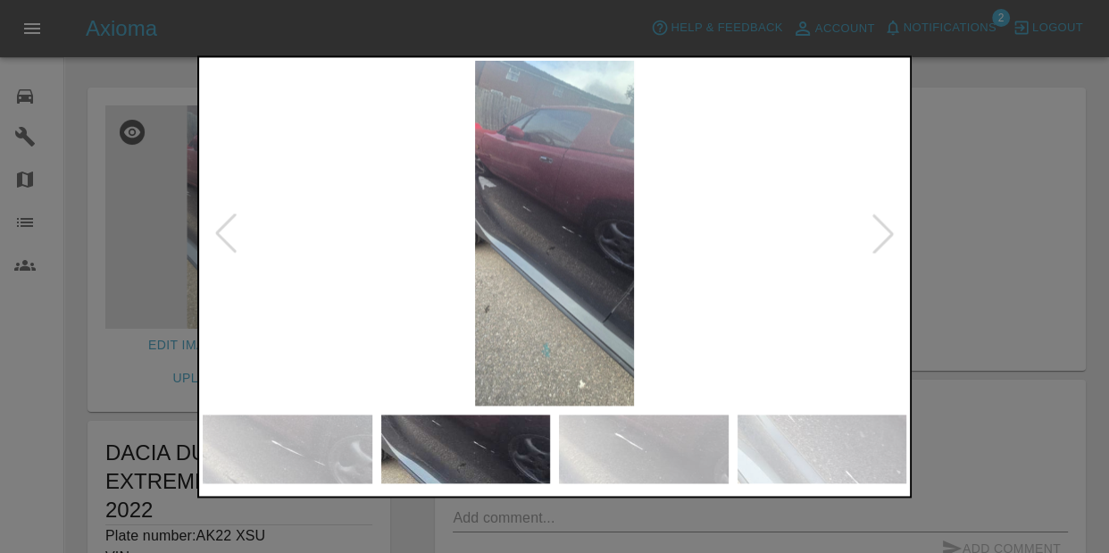
click at [937, 254] on div at bounding box center [554, 276] width 1109 height 553
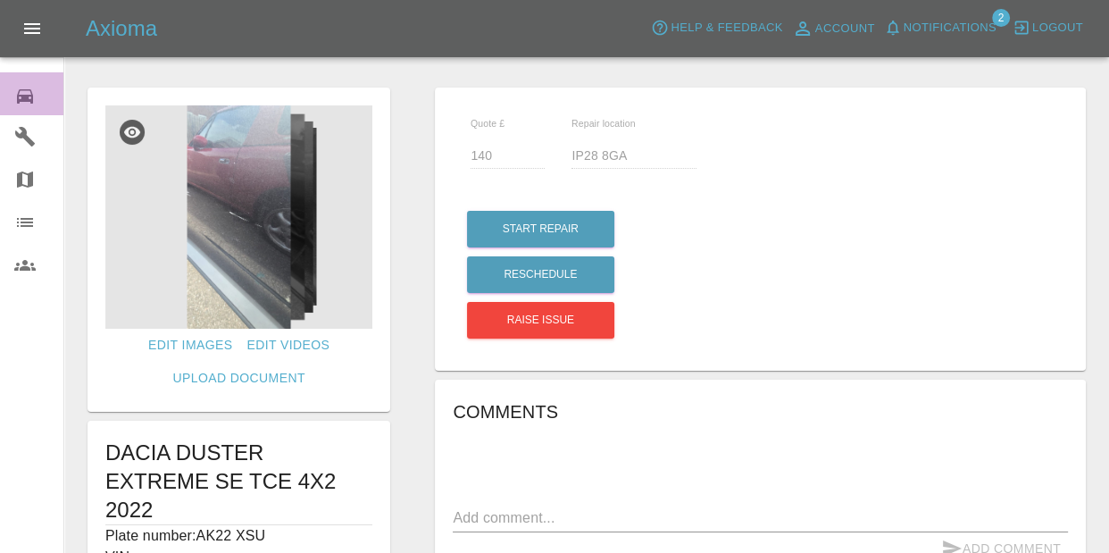
click at [21, 89] on icon at bounding box center [25, 96] width 16 height 14
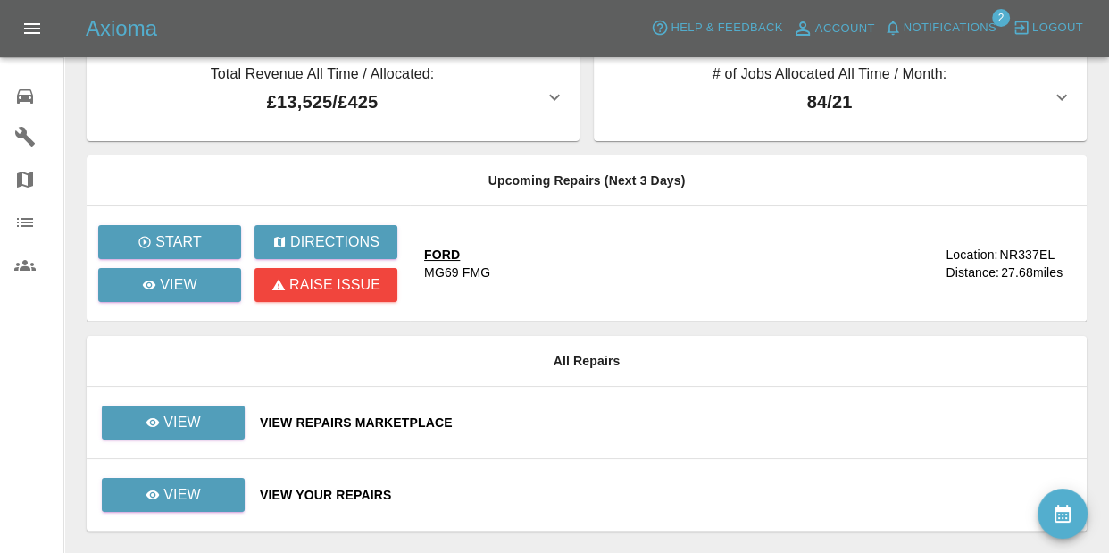
scroll to position [75, 0]
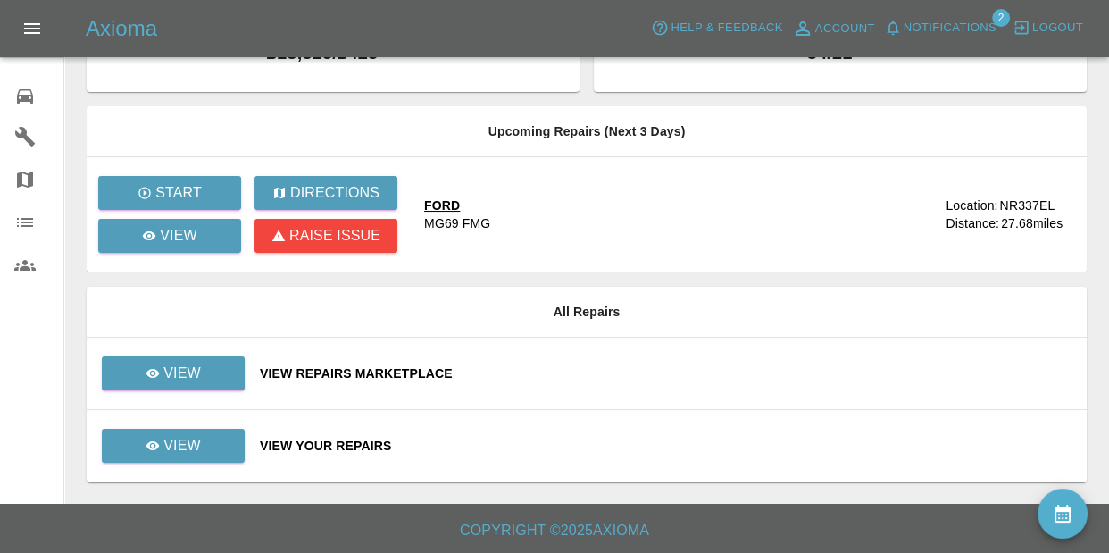
click at [322, 441] on div "View Your Repairs" at bounding box center [666, 446] width 813 height 18
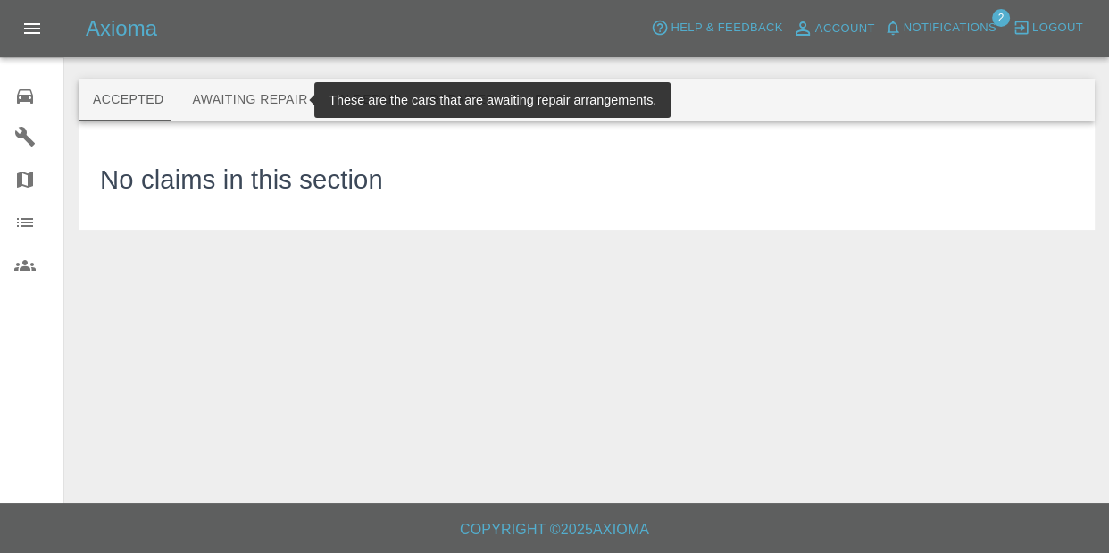
click at [199, 99] on button "Awaiting Repair" at bounding box center [250, 100] width 144 height 43
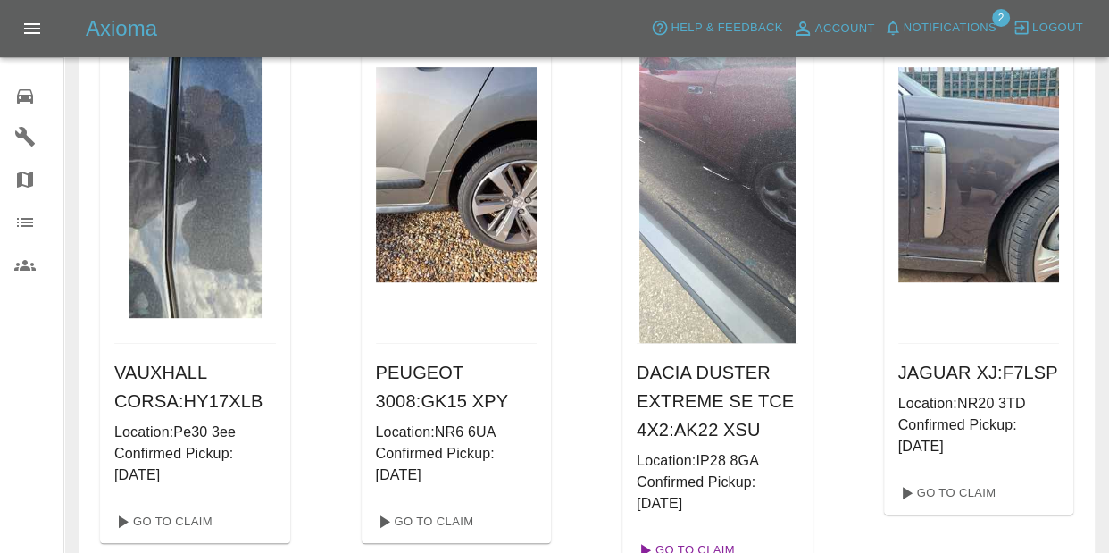
scroll to position [795, 0]
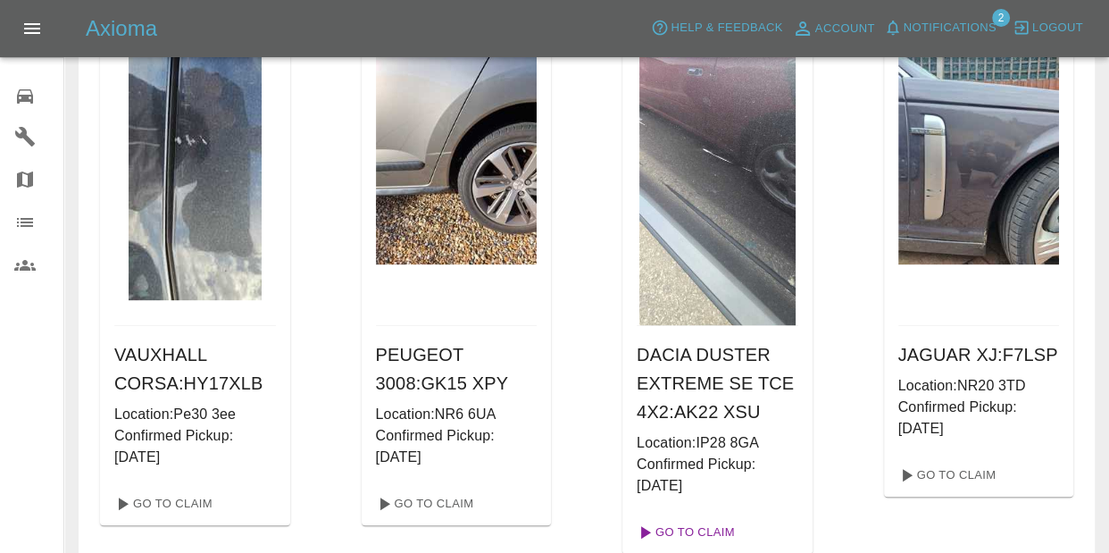
click at [723, 518] on link "Go To Claim" at bounding box center [685, 532] width 110 height 29
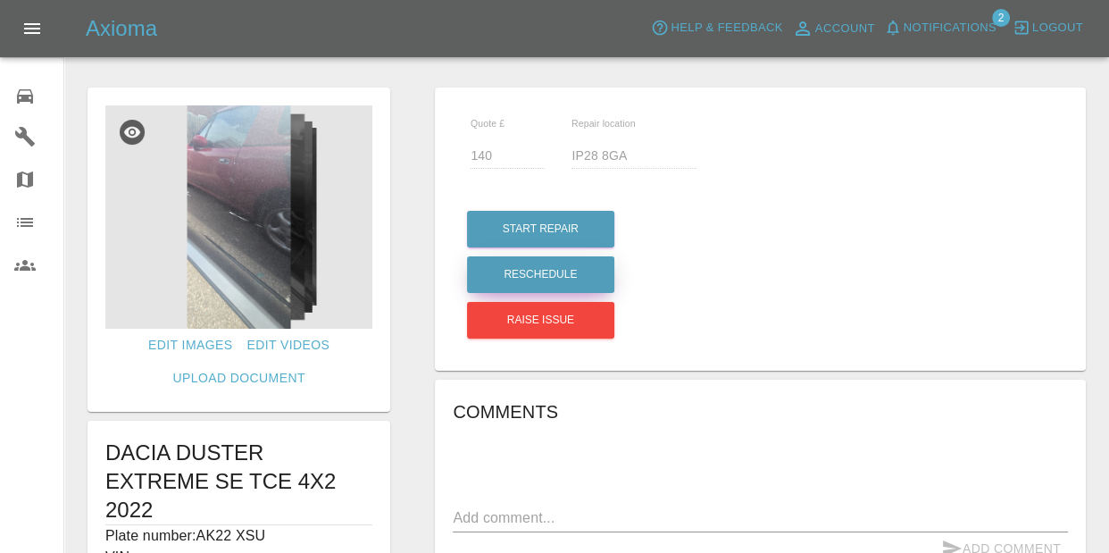
click at [572, 273] on button "Reschedule" at bounding box center [540, 274] width 147 height 37
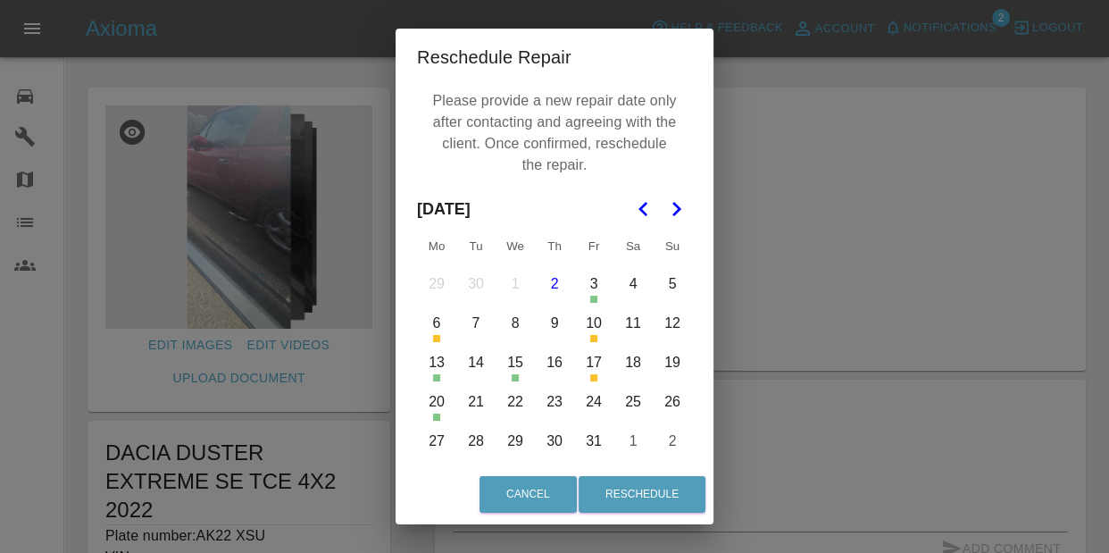
click at [597, 372] on button "17" at bounding box center [594, 363] width 38 height 38
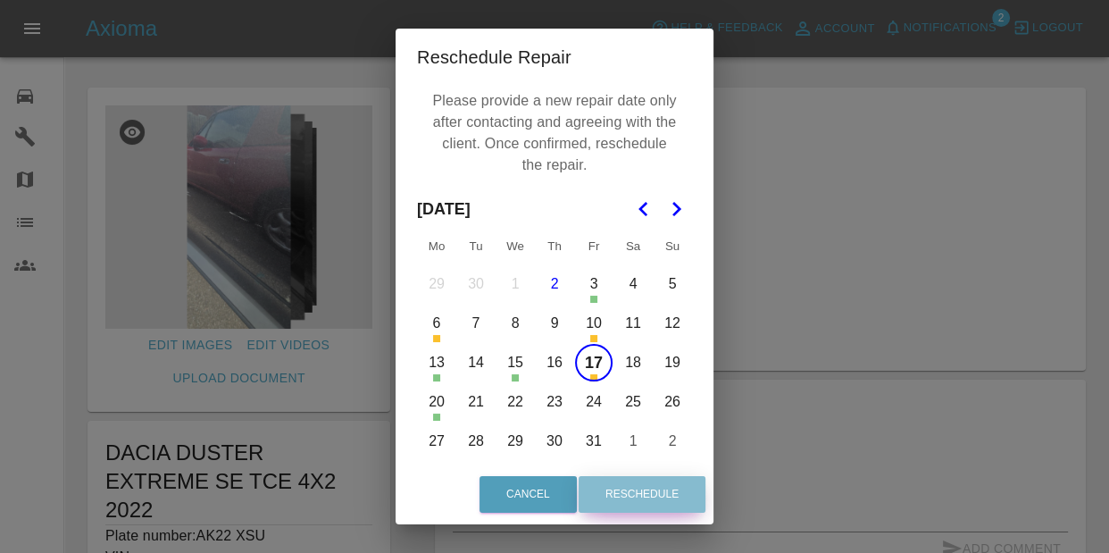
click at [668, 494] on button "Reschedule" at bounding box center [642, 494] width 127 height 37
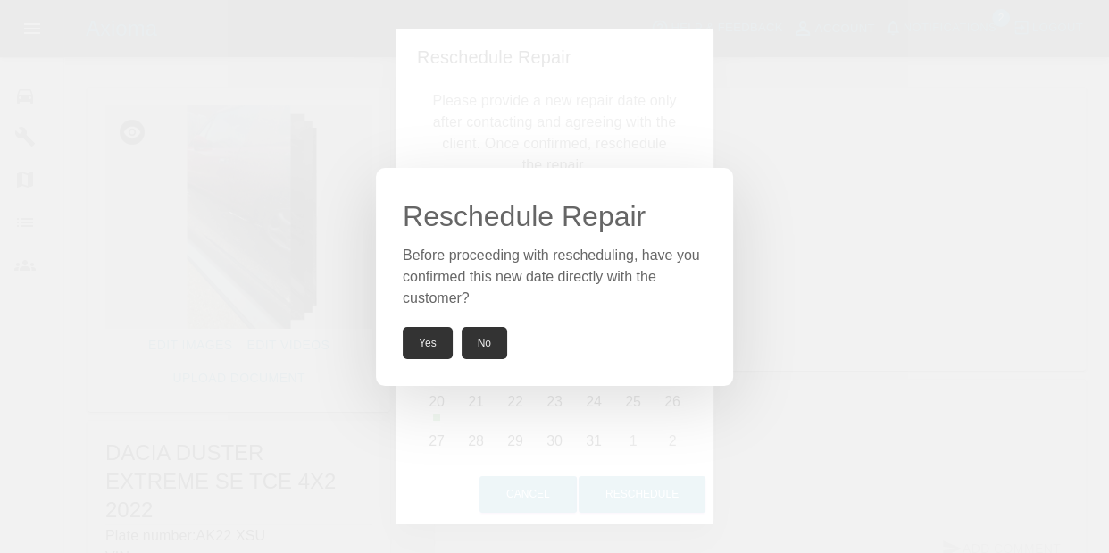
click at [424, 345] on button "Yes" at bounding box center [428, 343] width 50 height 32
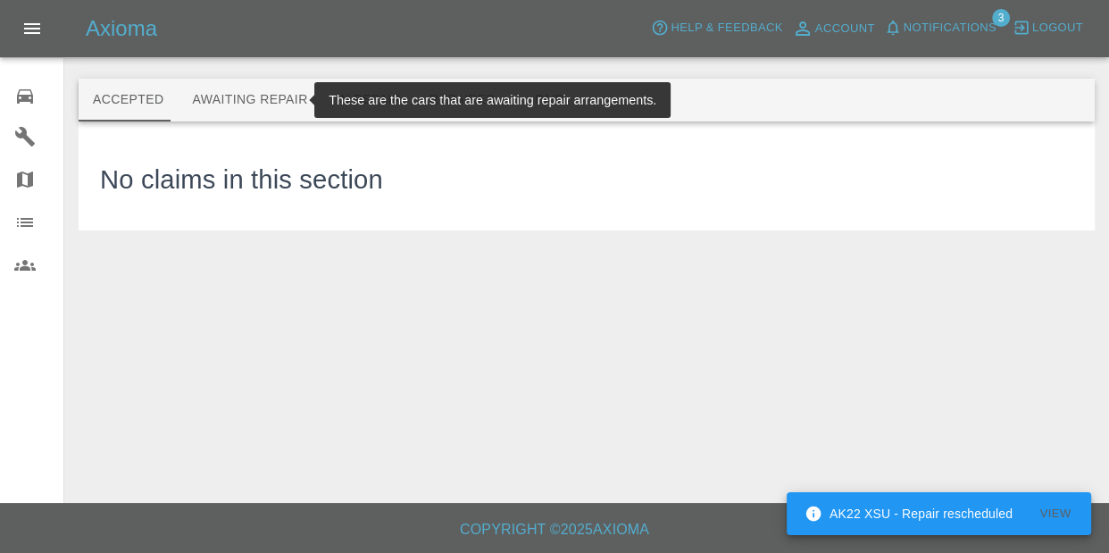
click at [280, 99] on button "Awaiting Repair" at bounding box center [250, 100] width 144 height 43
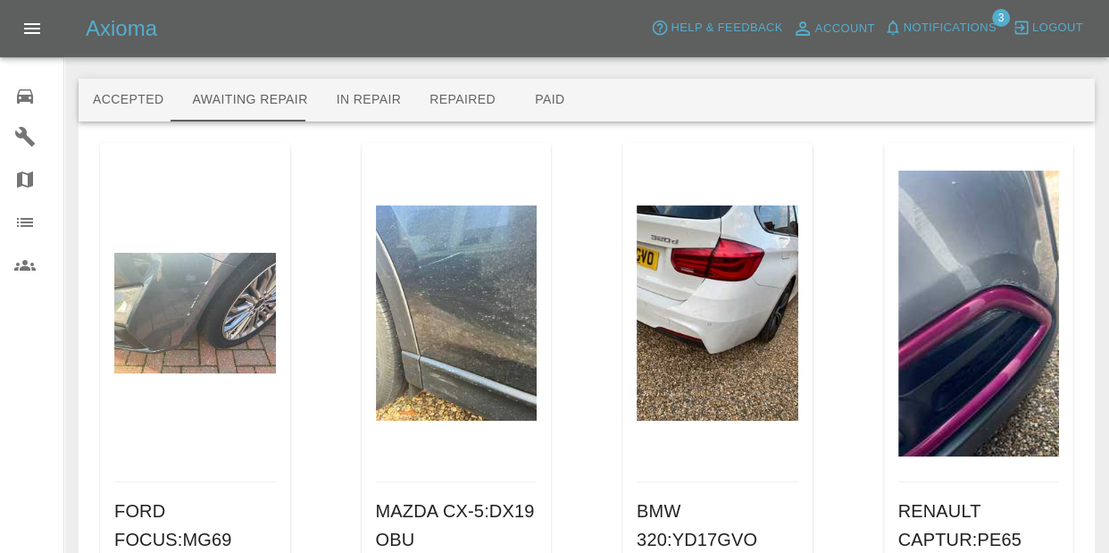
click at [951, 31] on span "Notifications" at bounding box center [950, 28] width 93 height 21
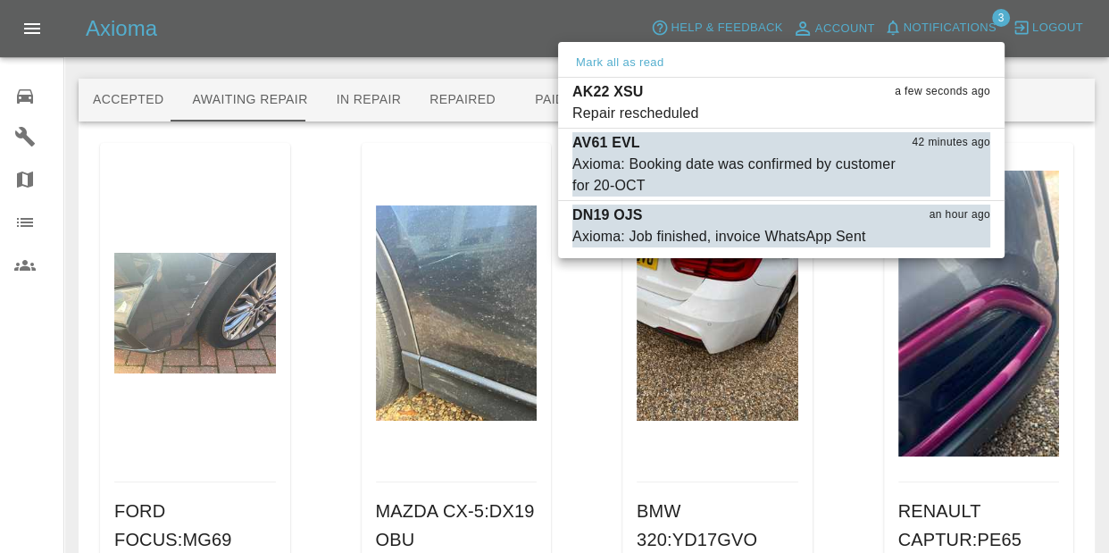
click at [579, 21] on div at bounding box center [554, 276] width 1109 height 553
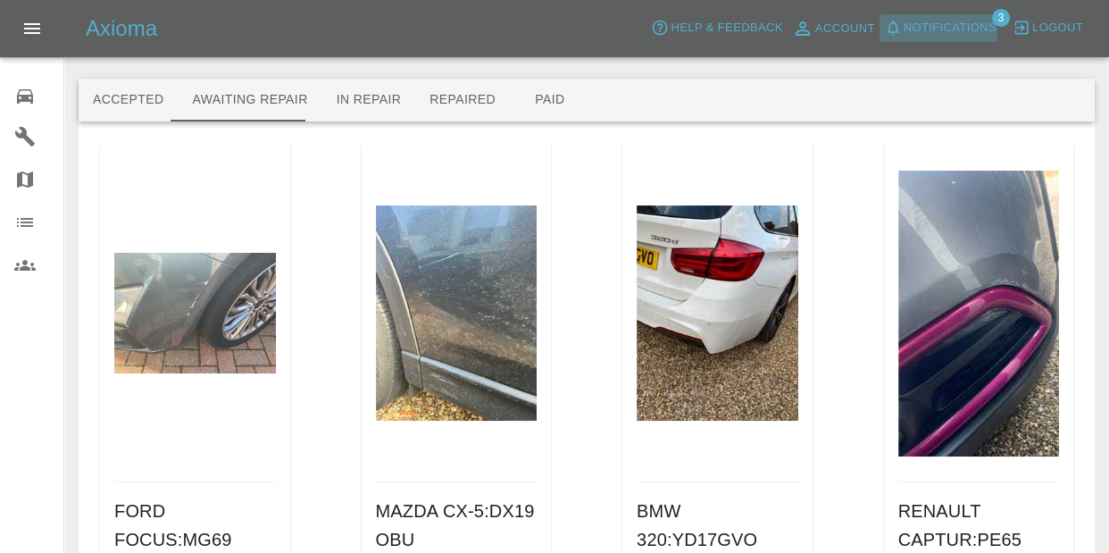
click at [927, 29] on span "Notifications" at bounding box center [950, 28] width 93 height 21
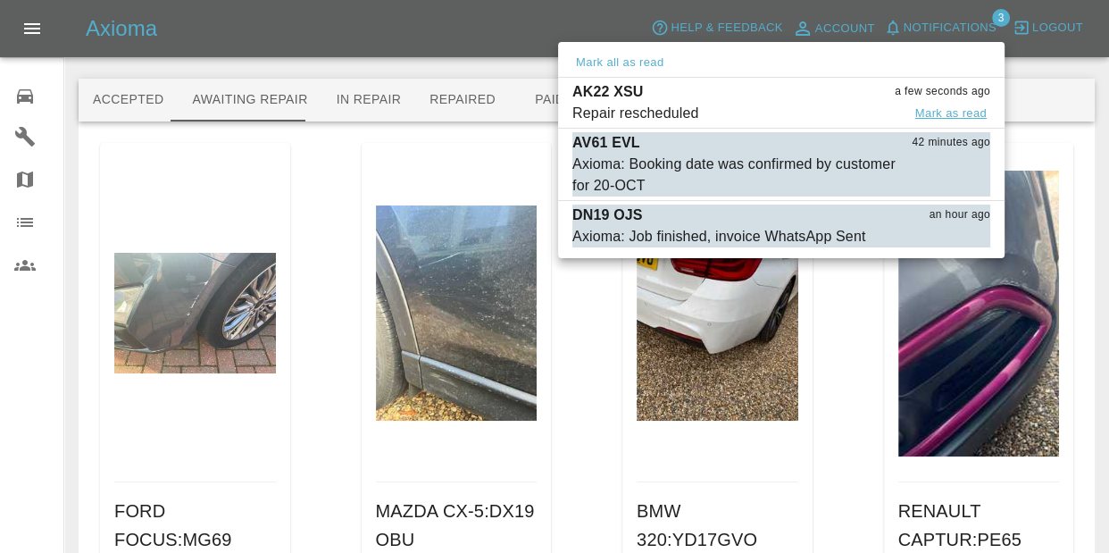
click at [947, 117] on button "Mark as read" at bounding box center [951, 114] width 79 height 21
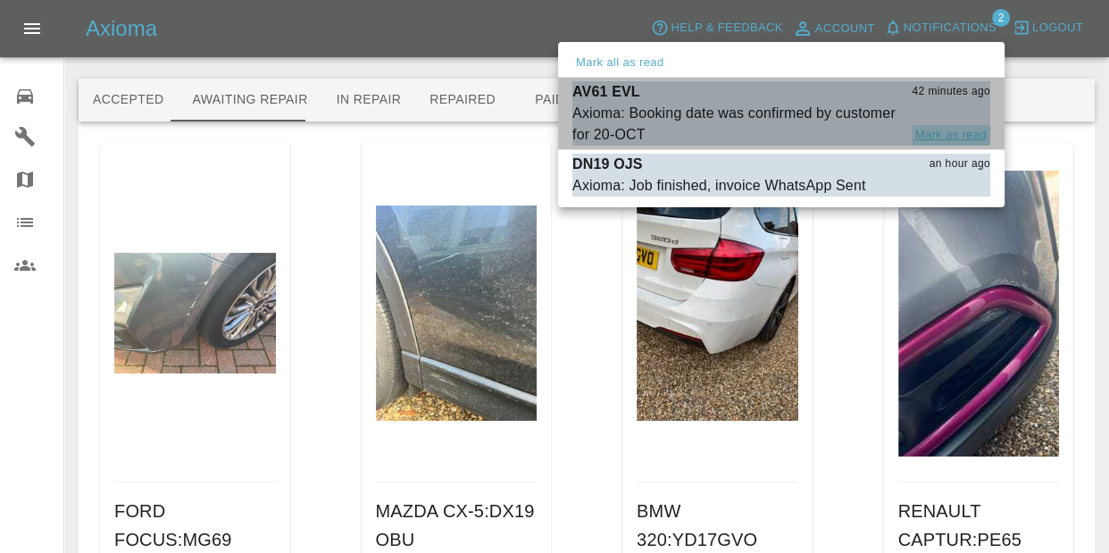
click at [951, 137] on button "Mark as read" at bounding box center [951, 135] width 79 height 21
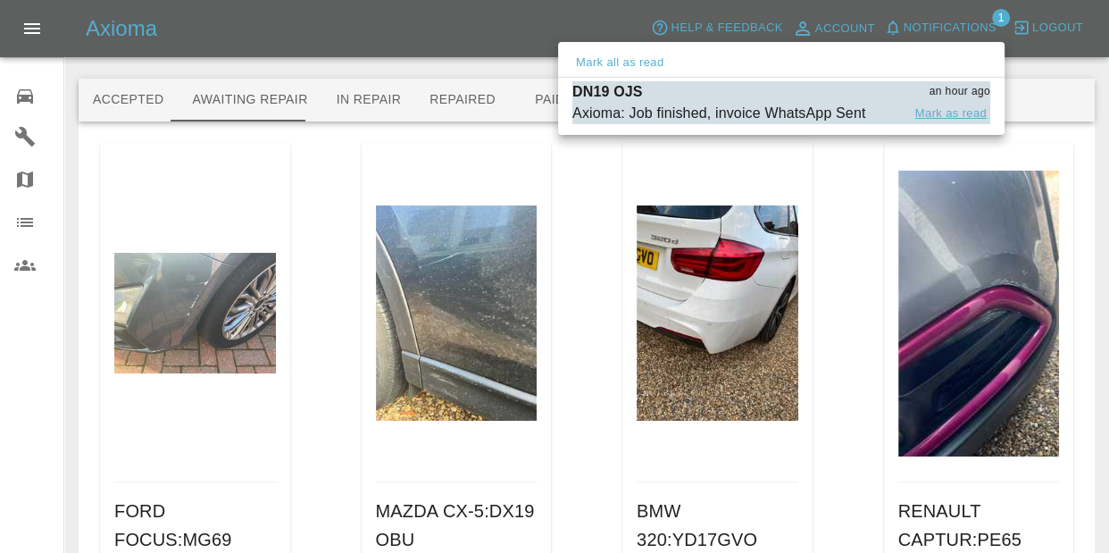
click at [962, 117] on button "Mark as read" at bounding box center [951, 114] width 79 height 21
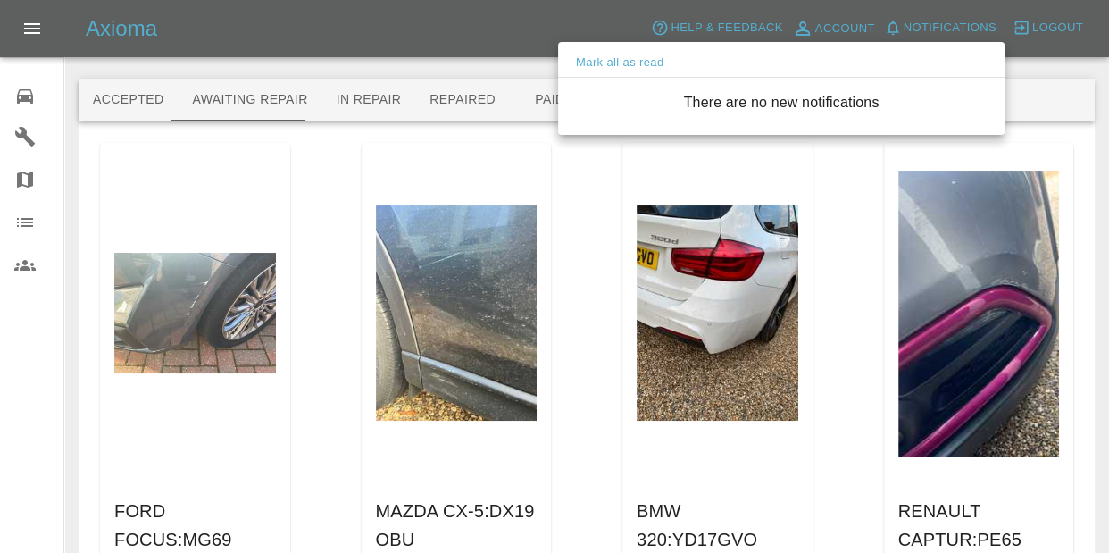
click at [571, 21] on div at bounding box center [554, 276] width 1109 height 553
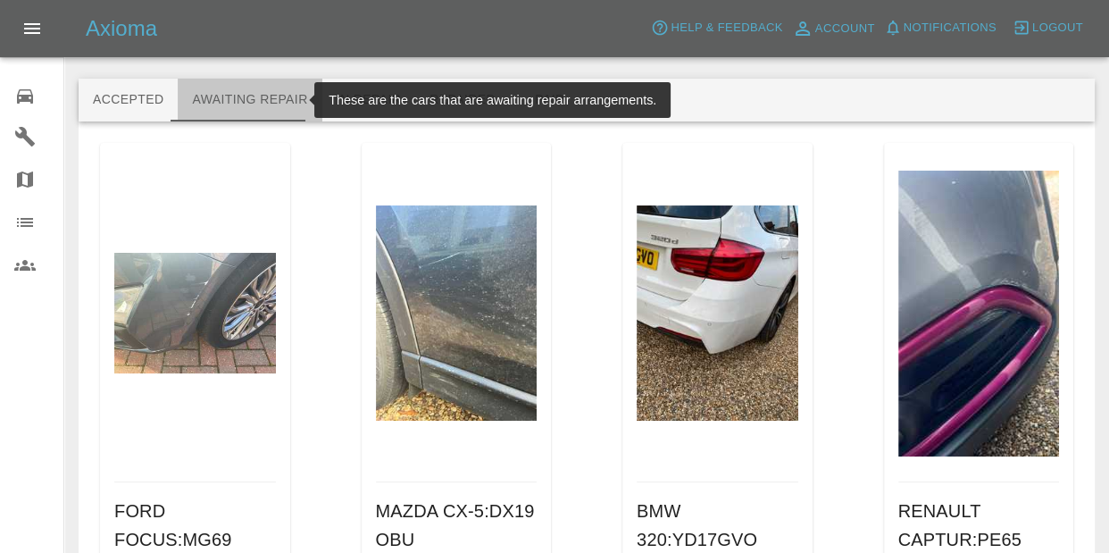
click at [266, 104] on button "Awaiting Repair" at bounding box center [250, 100] width 144 height 43
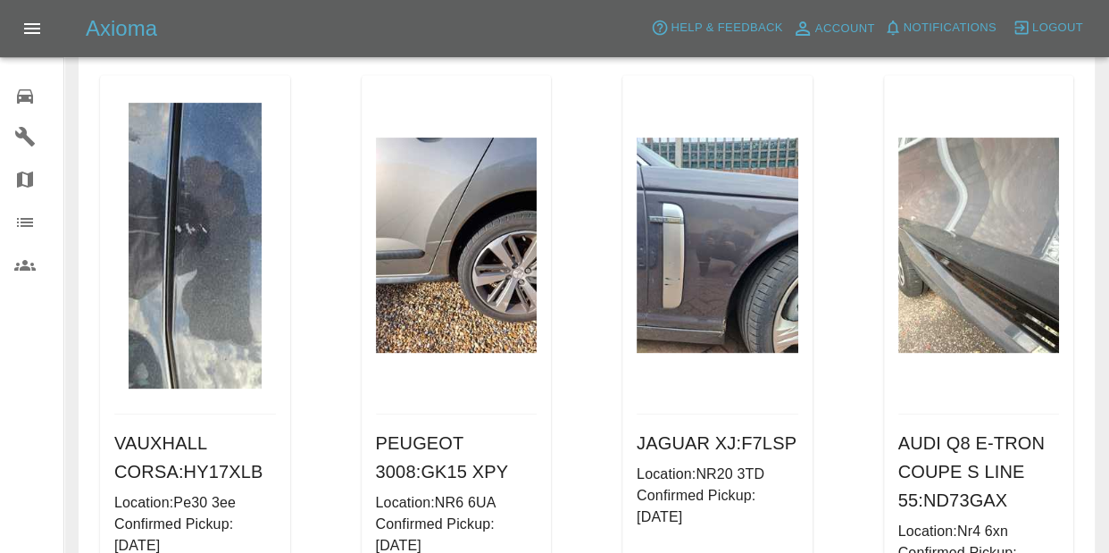
scroll to position [746, 0]
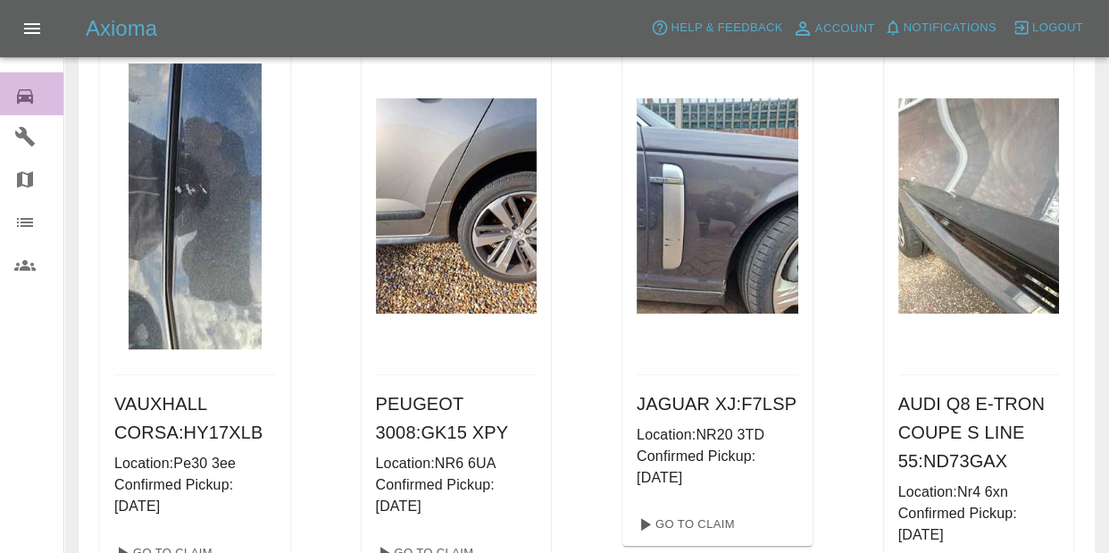
click at [19, 98] on icon at bounding box center [25, 96] width 16 height 14
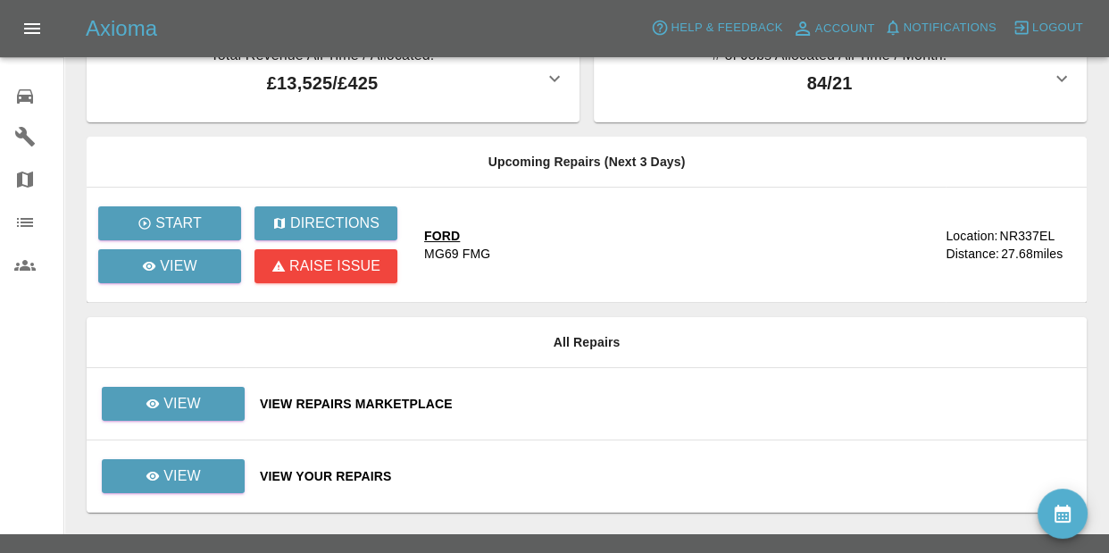
scroll to position [75, 0]
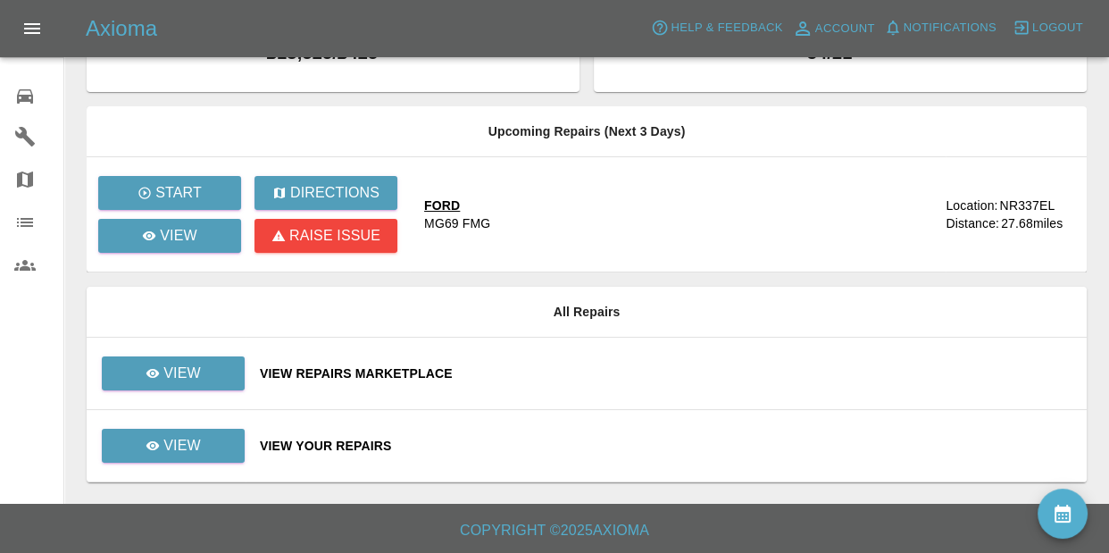
click at [352, 440] on div "View Your Repairs" at bounding box center [666, 446] width 813 height 18
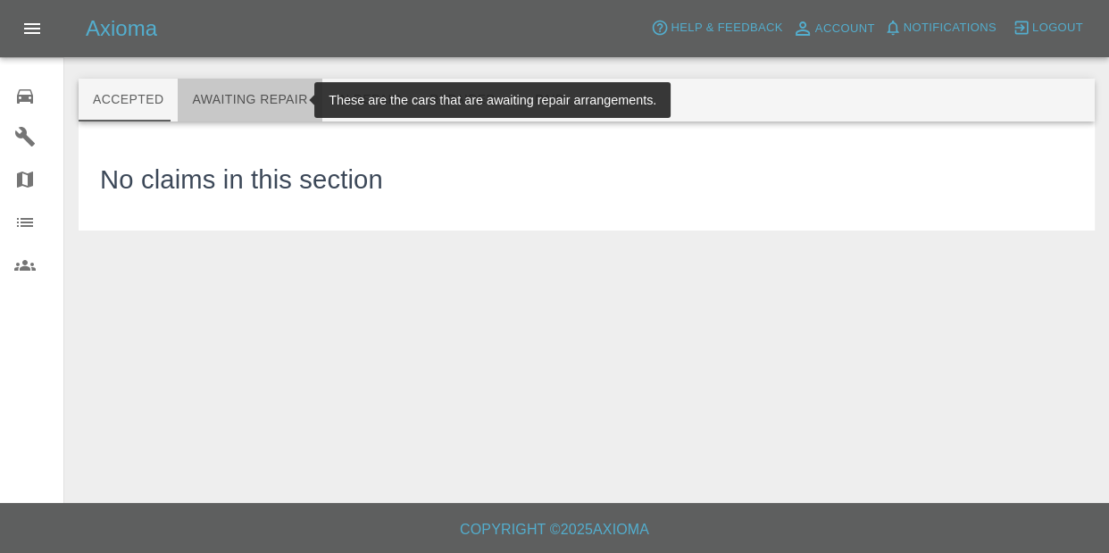
click at [266, 111] on button "Awaiting Repair" at bounding box center [250, 100] width 144 height 43
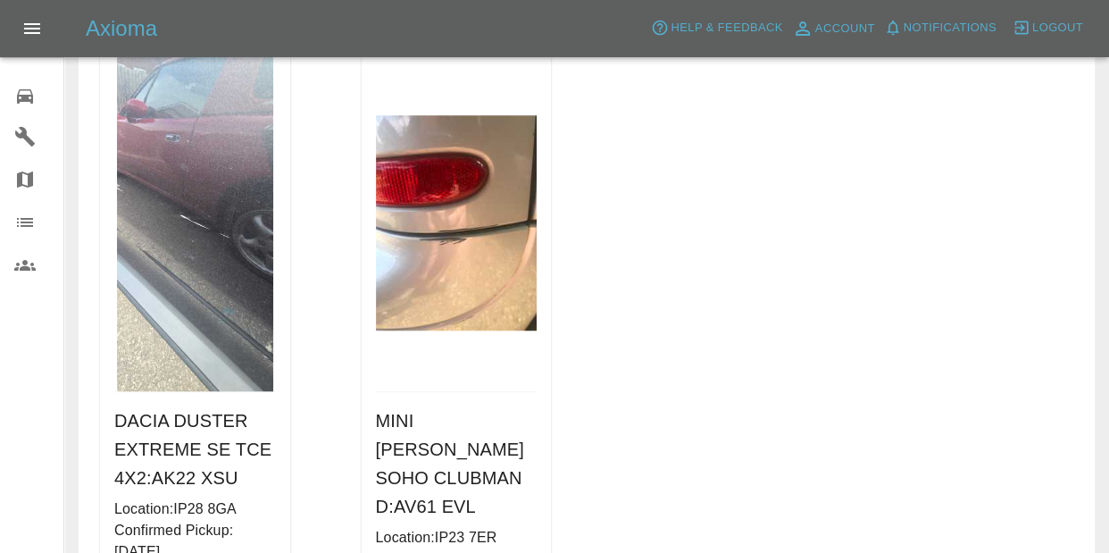
scroll to position [1498, 0]
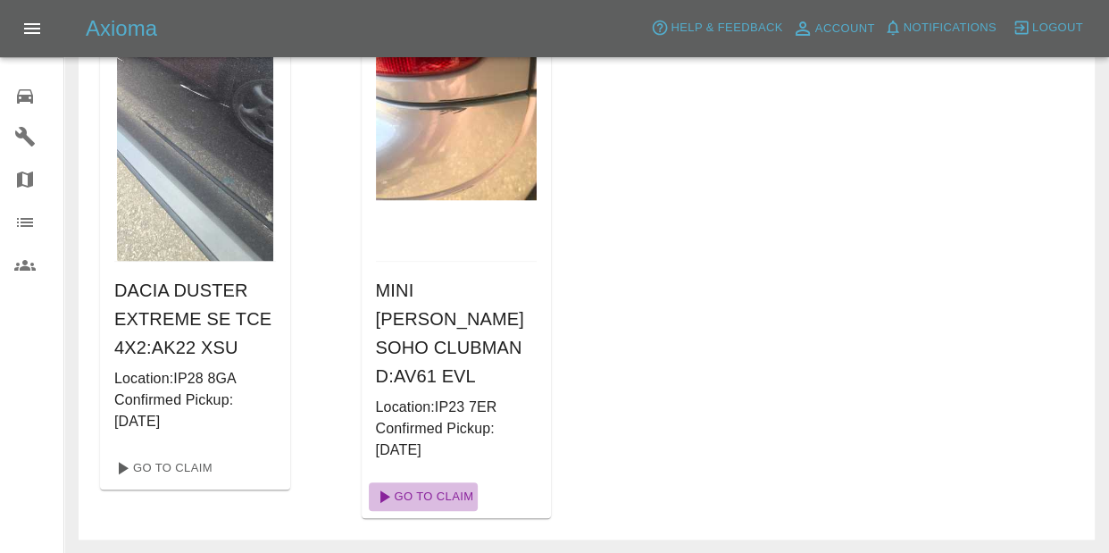
click at [447, 482] on link "Go To Claim" at bounding box center [424, 496] width 110 height 29
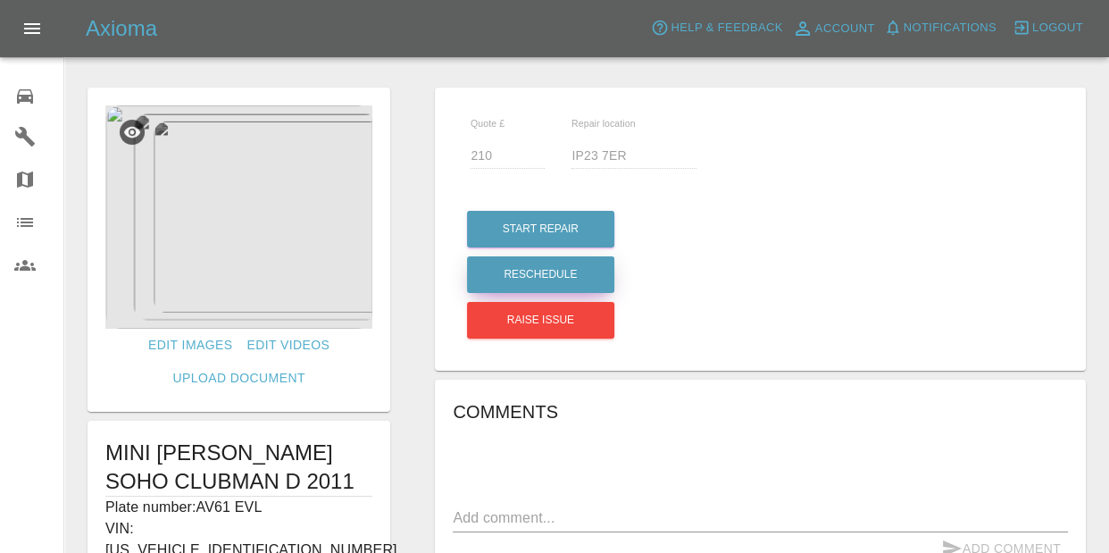
click at [516, 278] on button "Reschedule" at bounding box center [540, 274] width 147 height 37
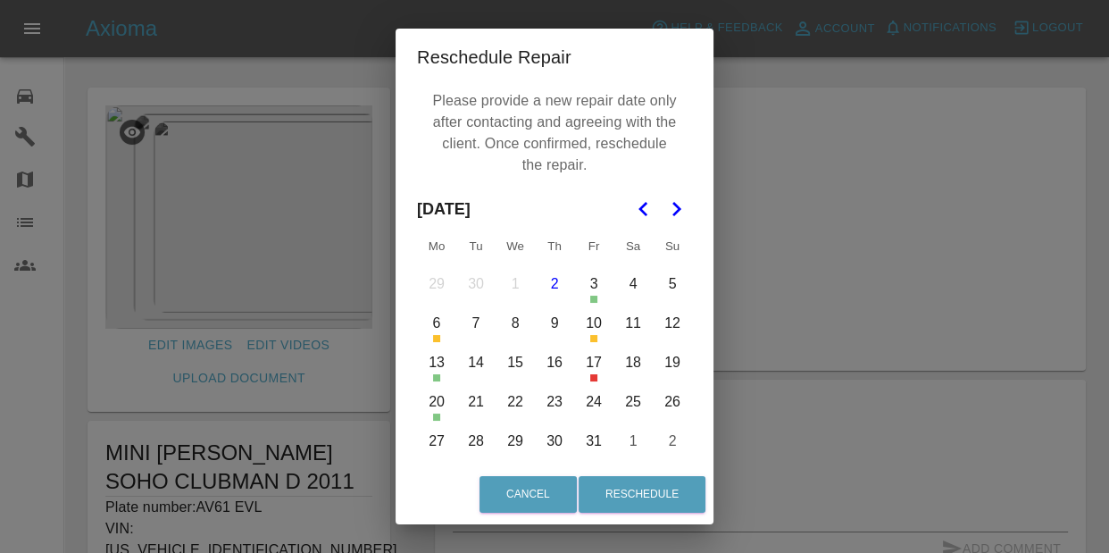
click at [592, 404] on button "24" at bounding box center [594, 402] width 38 height 38
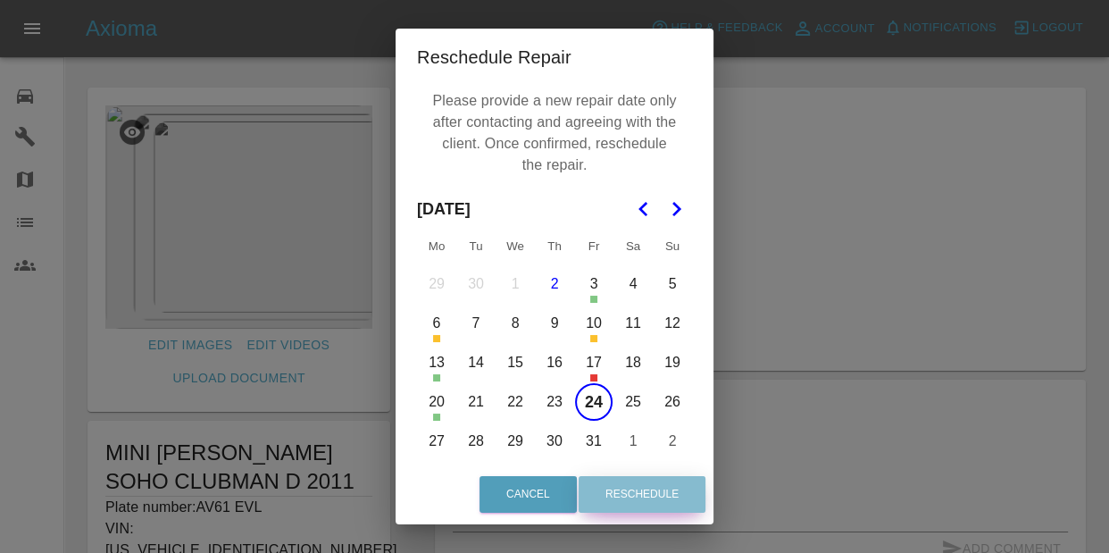
click at [668, 498] on button "Reschedule" at bounding box center [642, 494] width 127 height 37
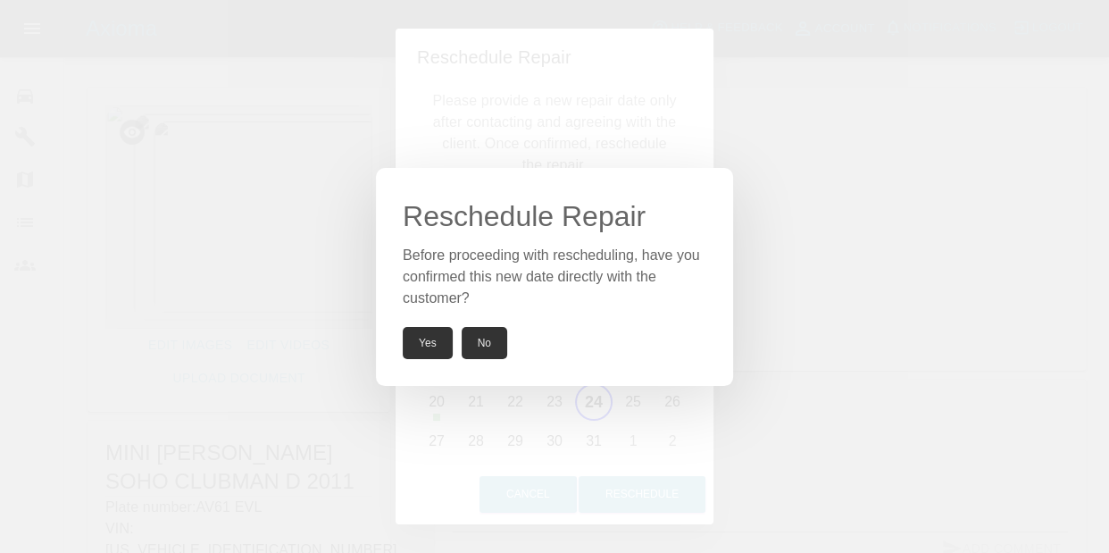
click at [410, 347] on button "Yes" at bounding box center [428, 343] width 50 height 32
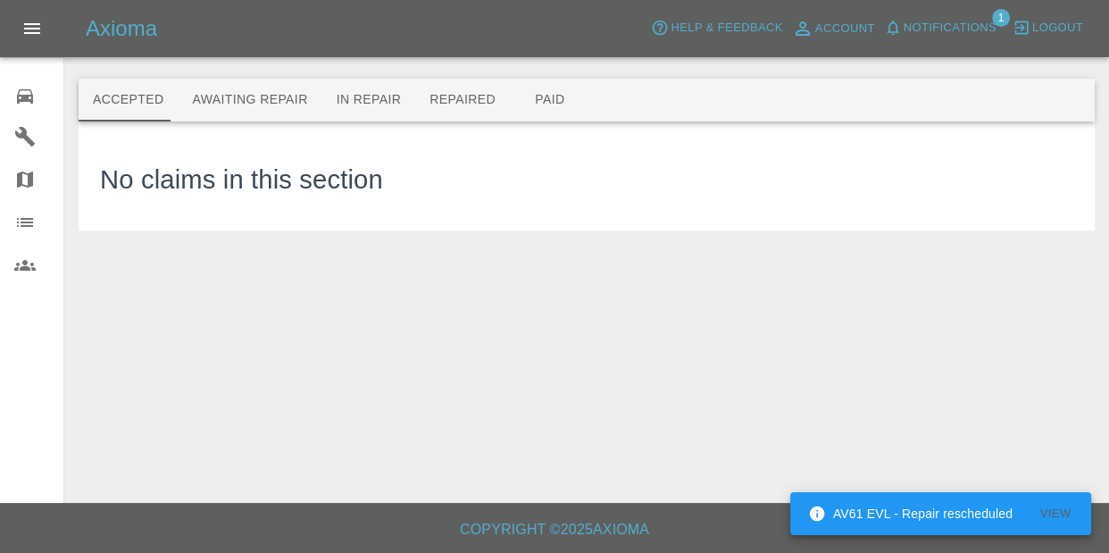
click at [919, 22] on span "Notifications" at bounding box center [950, 28] width 93 height 21
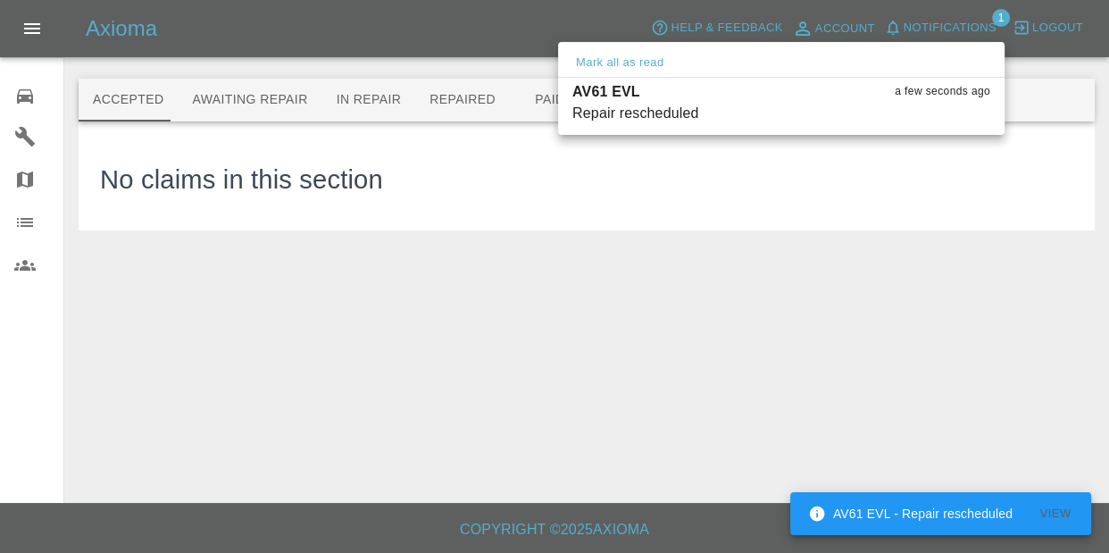
click at [495, 25] on div at bounding box center [554, 276] width 1109 height 553
